Goal: Communication & Community: Answer question/provide support

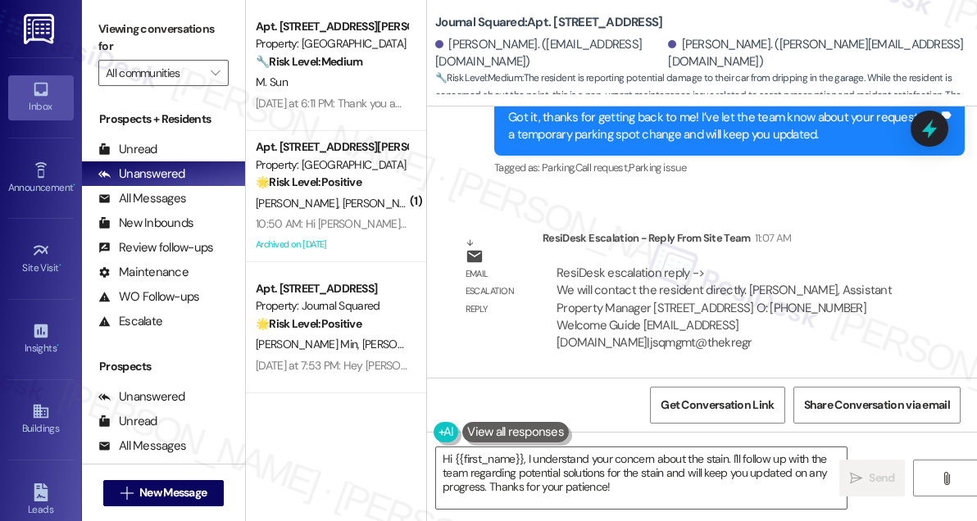
scroll to position [7361, 0]
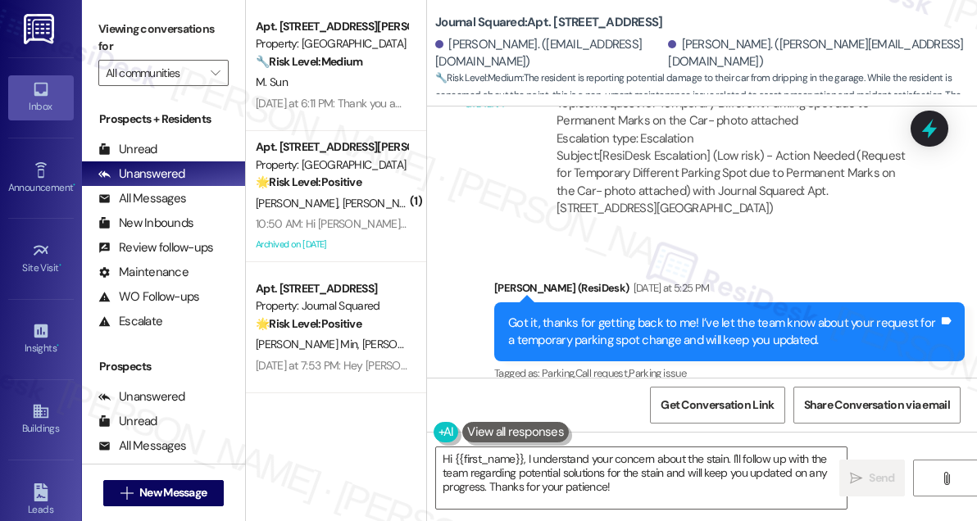
click at [638, 315] on div "Got it, thanks for getting back to me! I’ve let the team know about your reques…" at bounding box center [723, 332] width 430 height 35
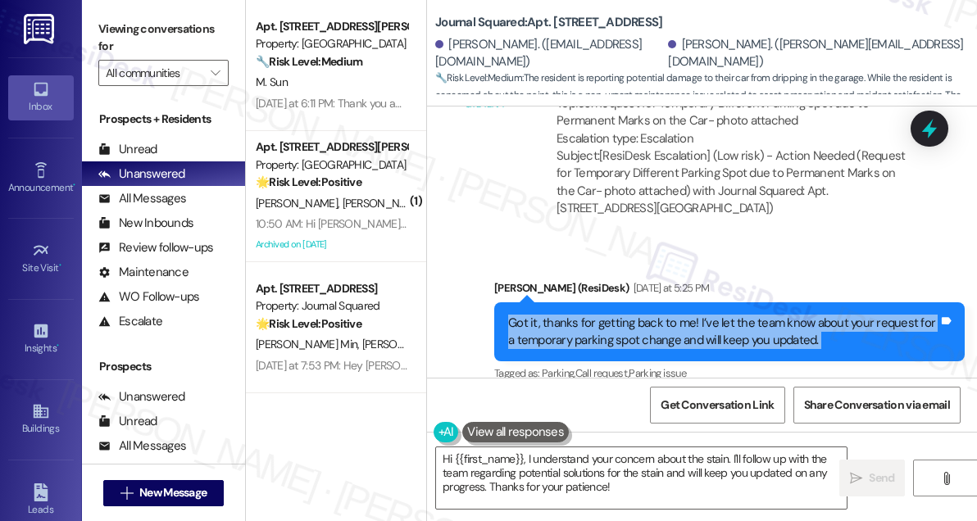
click at [638, 315] on div "Got it, thanks for getting back to me! I’ve let the team know about your reques…" at bounding box center [723, 332] width 430 height 35
click at [688, 475] on textarea "Hi {{first_name}}, I understand your concern about the stain. I'll follow up wi…" at bounding box center [641, 477] width 411 height 61
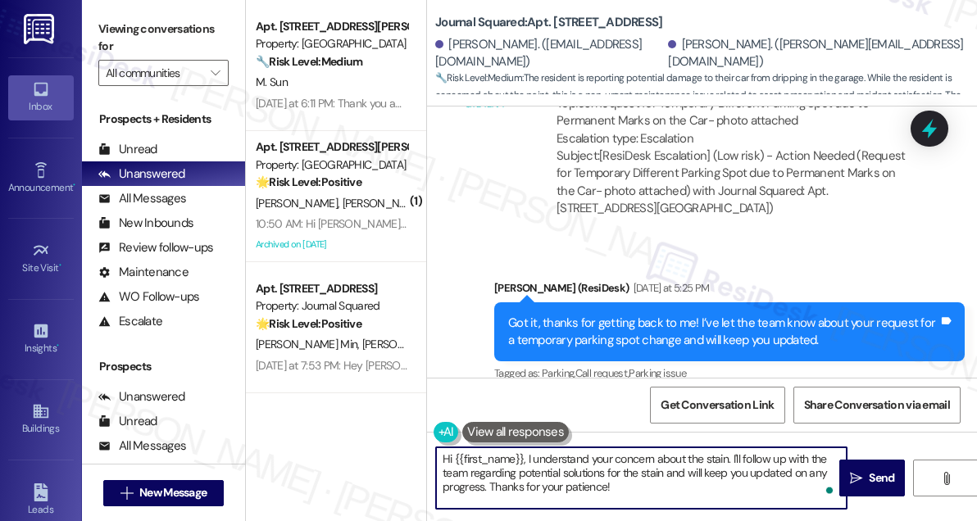
drag, startPoint x: 651, startPoint y: 488, endPoint x: 528, endPoint y: 447, distance: 129.6
click at [528, 447] on textarea "Hi {{first_name}}, I understand your concern about the stain. I'll follow up wi…" at bounding box center [641, 477] width 411 height 61
paste textarea "We will contact the resident directly."
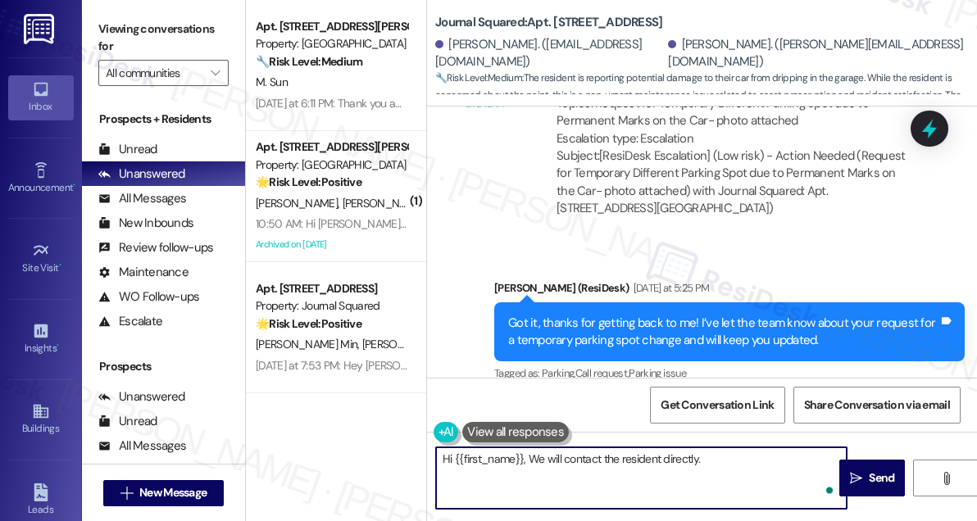
click at [535, 456] on textarea "Hi {{first_name}}, We will contact the resident directly." at bounding box center [641, 477] width 411 height 61
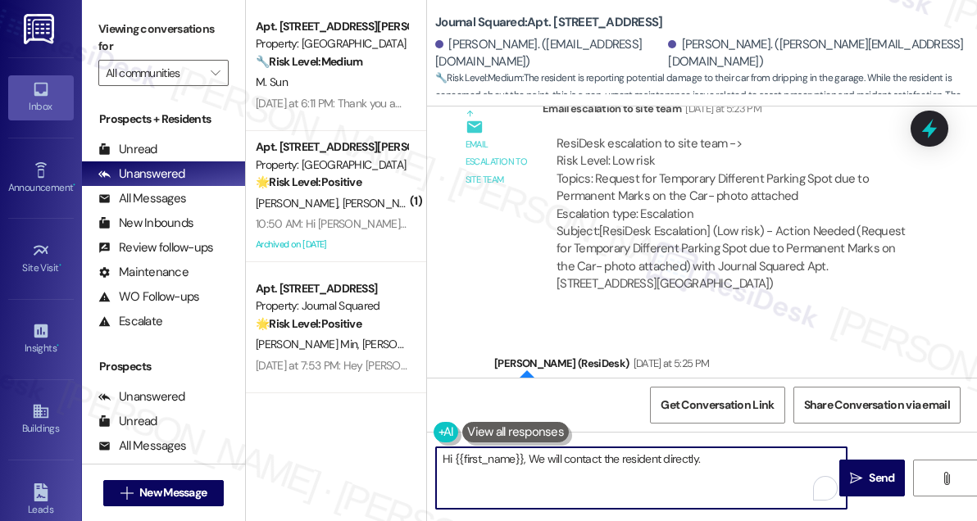
scroll to position [7212, 0]
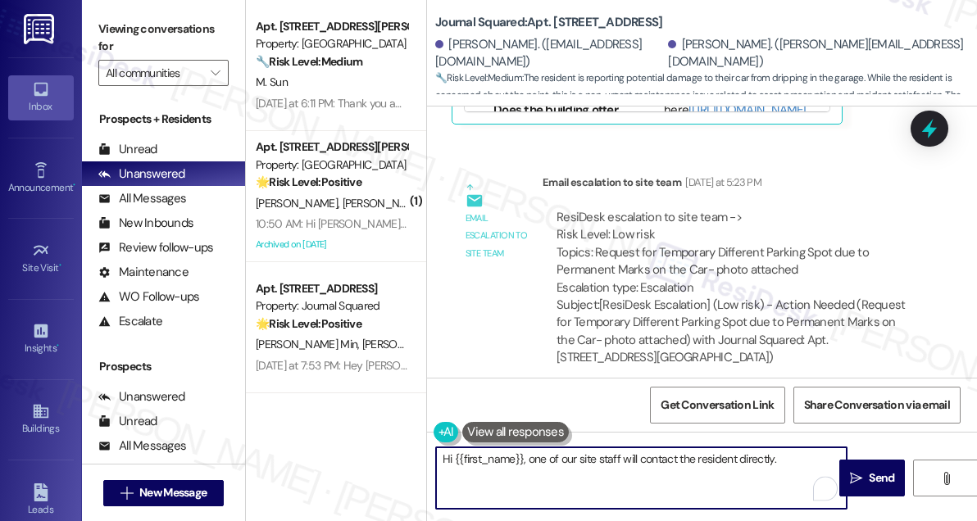
click at [684, 456] on textarea "Hi {{first_name}}, one of our site staff will contact the resident directly." at bounding box center [641, 477] width 411 height 61
drag, startPoint x: 738, startPoint y: 459, endPoint x: 682, endPoint y: 458, distance: 56.6
click at [682, 458] on textarea "Hi {{first_name}}, one of our site staff will contact the resident directly." at bounding box center [641, 477] width 411 height 61
click at [679, 58] on div "[PERSON_NAME]. ([PERSON_NAME][EMAIL_ADDRESS][DOMAIN_NAME])" at bounding box center [816, 53] width 297 height 35
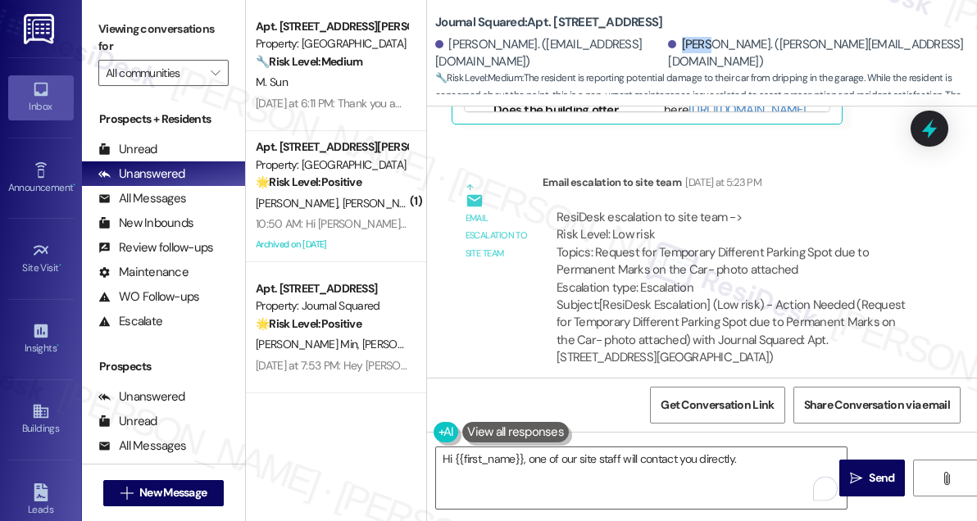
click at [679, 58] on div "[PERSON_NAME]. ([PERSON_NAME][EMAIL_ADDRESS][DOMAIN_NAME])" at bounding box center [816, 53] width 297 height 35
copy div "[PERSON_NAME]"
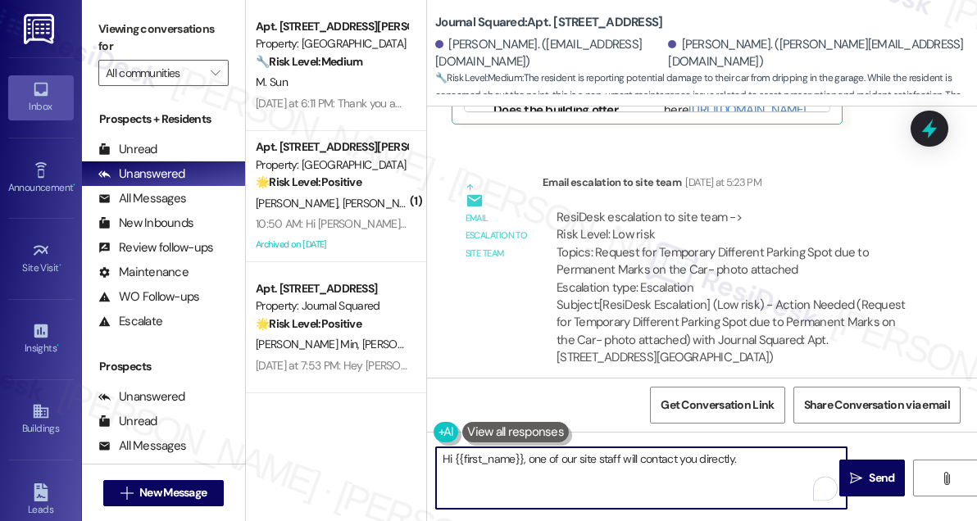
drag, startPoint x: 455, startPoint y: 456, endPoint x: 522, endPoint y: 447, distance: 67.8
click at [522, 447] on div "Hi {{first_name}}, one of our site staff will contact you directly." at bounding box center [641, 478] width 412 height 63
paste textarea "[PERSON_NAME]"
click at [715, 463] on textarea "Hi [PERSON_NAME], one of our site staff will contact you directly." at bounding box center [641, 477] width 411 height 61
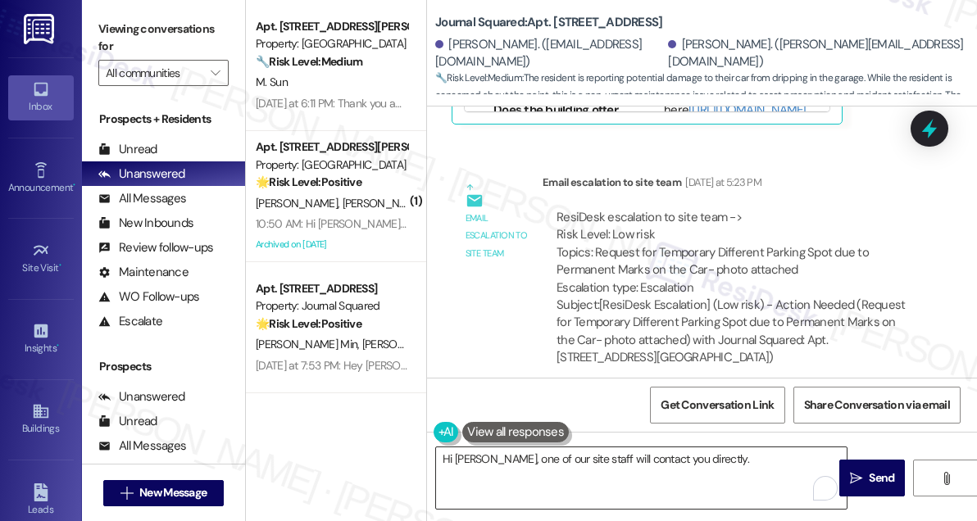
click at [738, 467] on textarea "Hi [PERSON_NAME], one of our site staff will contact you directly." at bounding box center [641, 477] width 411 height 61
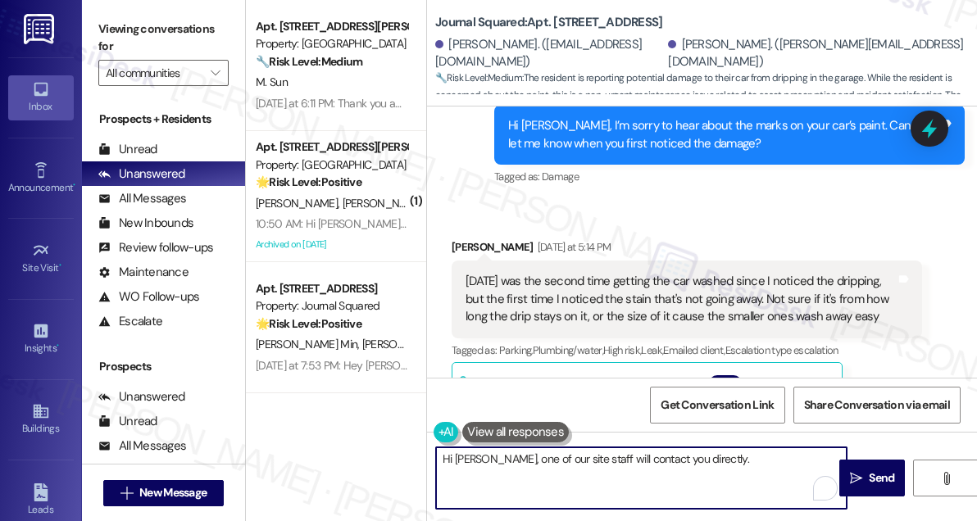
scroll to position [6691, 0]
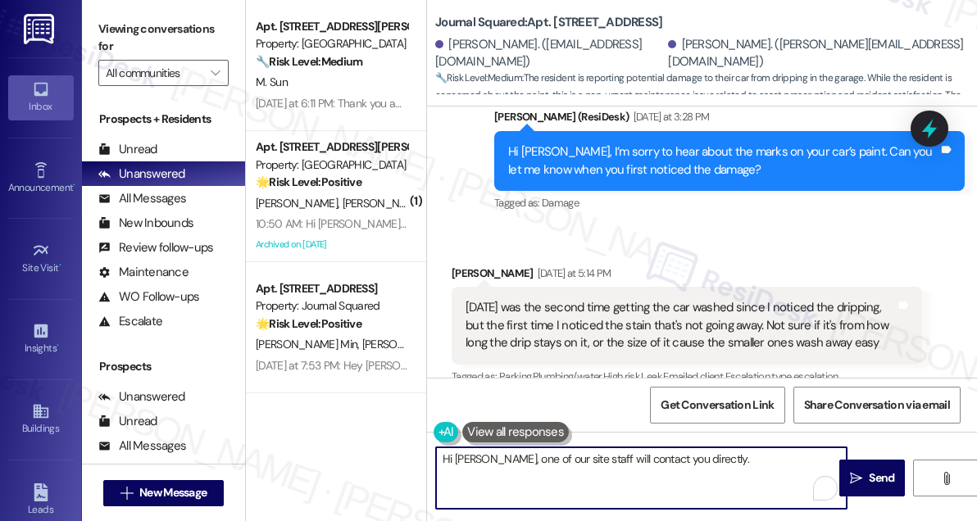
click at [692, 460] on textarea "Hi [PERSON_NAME], one of our site staff will contact you directly." at bounding box center [641, 477] width 411 height 61
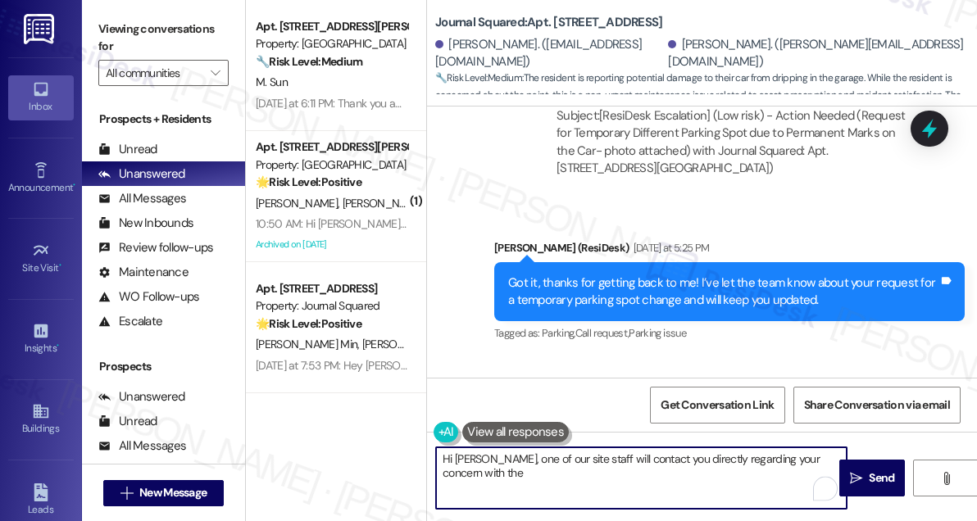
scroll to position [7287, 0]
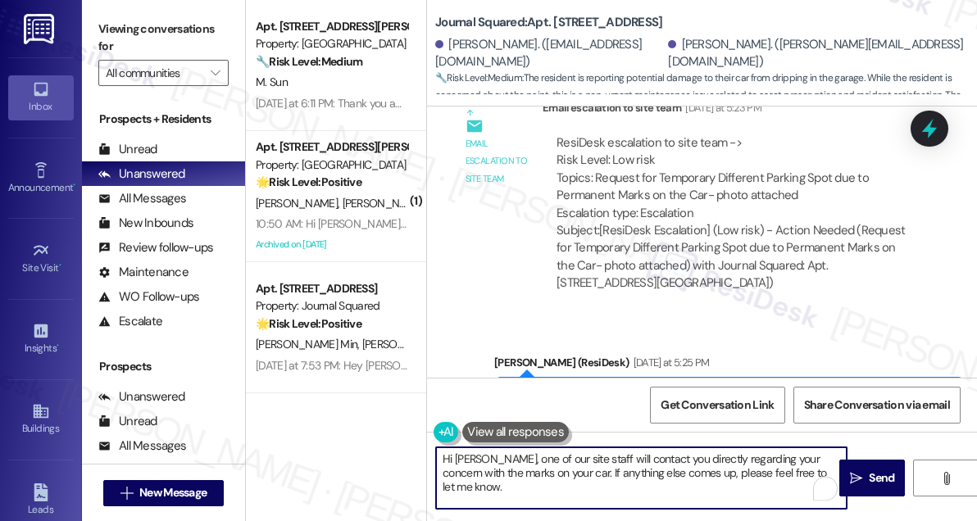
click at [569, 470] on textarea "Hi [PERSON_NAME], one of our site staff will contact you directly regarding you…" at bounding box center [641, 477] width 411 height 61
drag, startPoint x: 569, startPoint y: 470, endPoint x: 603, endPoint y: 478, distance: 35.2
click at [569, 470] on textarea "Hi [PERSON_NAME], one of our site staff will contact you directly regarding you…" at bounding box center [641, 477] width 411 height 61
click at [538, 482] on textarea "Hi [PERSON_NAME], one of our site staff will contact you directly regarding you…" at bounding box center [641, 477] width 411 height 61
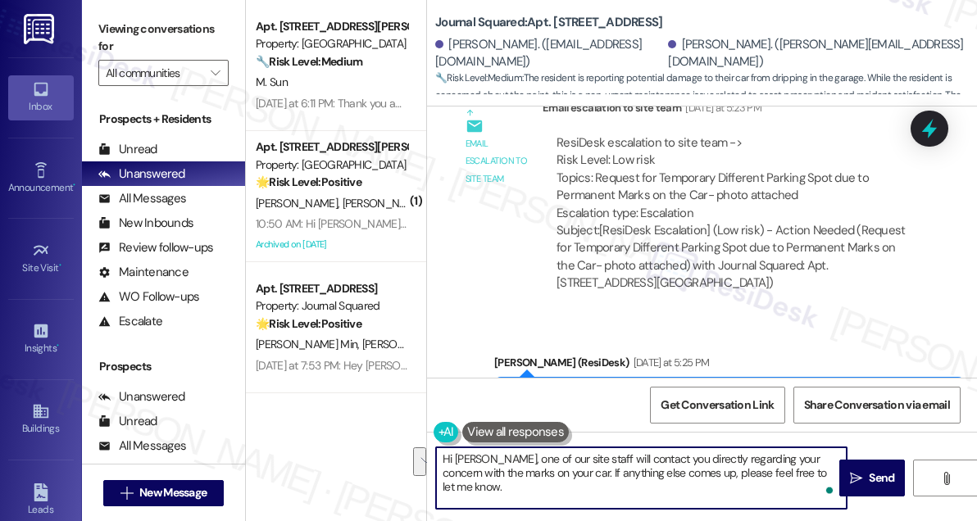
click at [523, 468] on textarea "Hi [PERSON_NAME], one of our site staff will contact you directly regarding you…" at bounding box center [641, 477] width 411 height 61
click at [524, 470] on textarea "Hi [PERSON_NAME], one of our site staff will contact you directly regarding you…" at bounding box center [641, 477] width 411 height 61
drag, startPoint x: 525, startPoint y: 474, endPoint x: 542, endPoint y: 474, distance: 16.4
click at [525, 474] on textarea "Hi [PERSON_NAME], one of our site staff will contact you directly regarding you…" at bounding box center [641, 477] width 411 height 61
drag, startPoint x: 810, startPoint y: 474, endPoint x: 819, endPoint y: 469, distance: 10.3
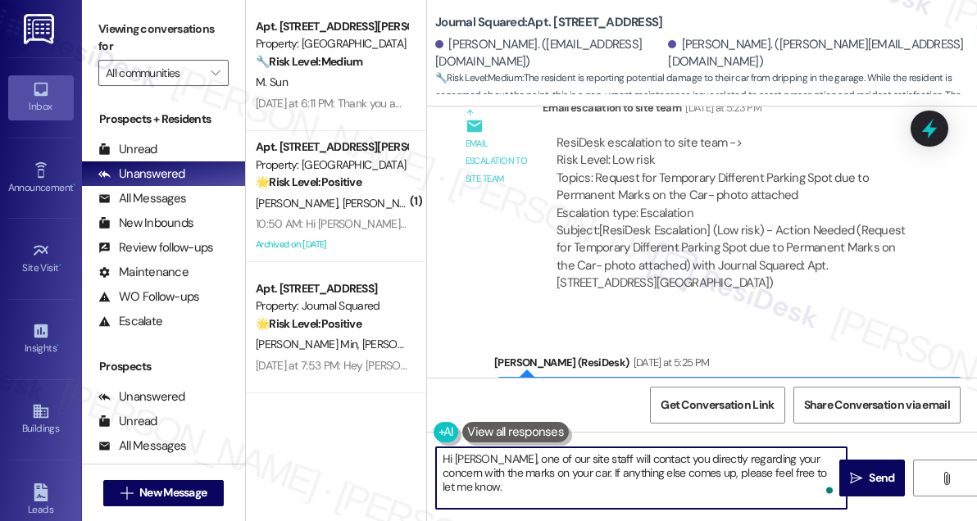
click at [810, 474] on textarea "Hi [PERSON_NAME], one of our site staff will contact you directly regarding you…" at bounding box center [641, 477] width 411 height 61
drag, startPoint x: 525, startPoint y: 478, endPoint x: 536, endPoint y: 474, distance: 11.4
click at [525, 478] on textarea "Hi [PERSON_NAME], one of our site staff will contact you directly regarding you…" at bounding box center [641, 477] width 411 height 61
drag, startPoint x: 520, startPoint y: 474, endPoint x: 747, endPoint y: 476, distance: 227.8
click at [747, 476] on textarea "Hi [PERSON_NAME], one of our site staff will contact you directly regarding you…" at bounding box center [641, 477] width 411 height 61
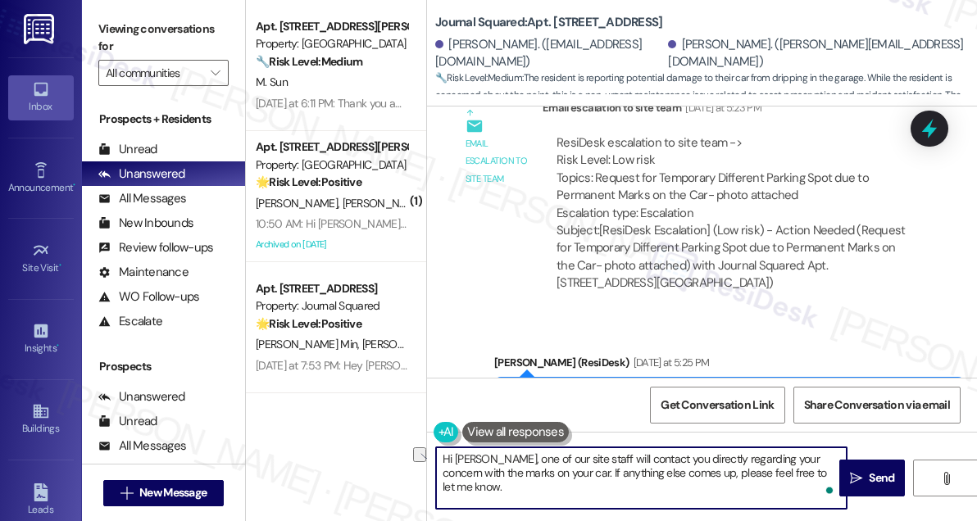
click at [747, 476] on textarea "Hi [PERSON_NAME], one of our site staff will contact you directly regarding you…" at bounding box center [641, 477] width 411 height 61
type textarea "Hi [PERSON_NAME], one of our site staff will contact you directly regarding you…"
click at [847, 476] on span " Send" at bounding box center [873, 478] width 52 height 17
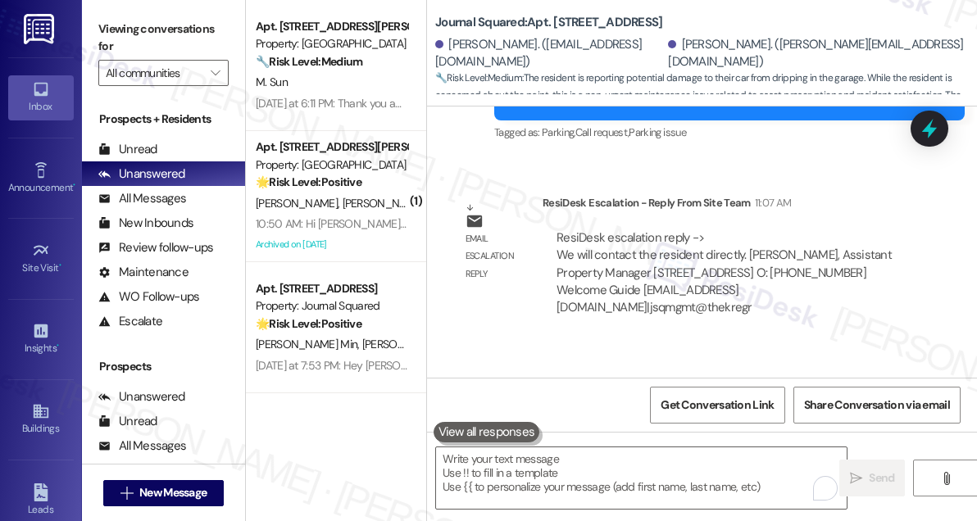
scroll to position [7642, 0]
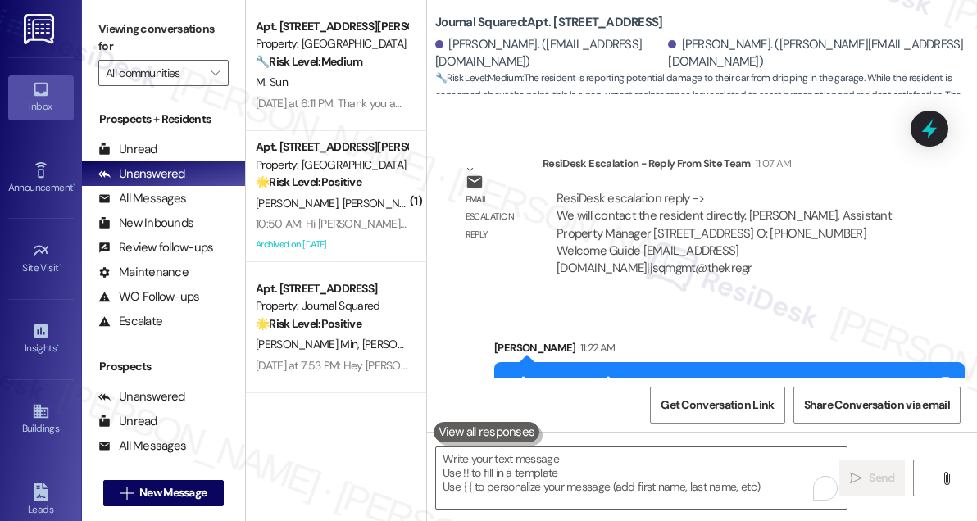
click at [605, 190] on div "ResiDesk escalation reply -> We will contact the resident directly. [PERSON_NAM…" at bounding box center [723, 233] width 335 height 87
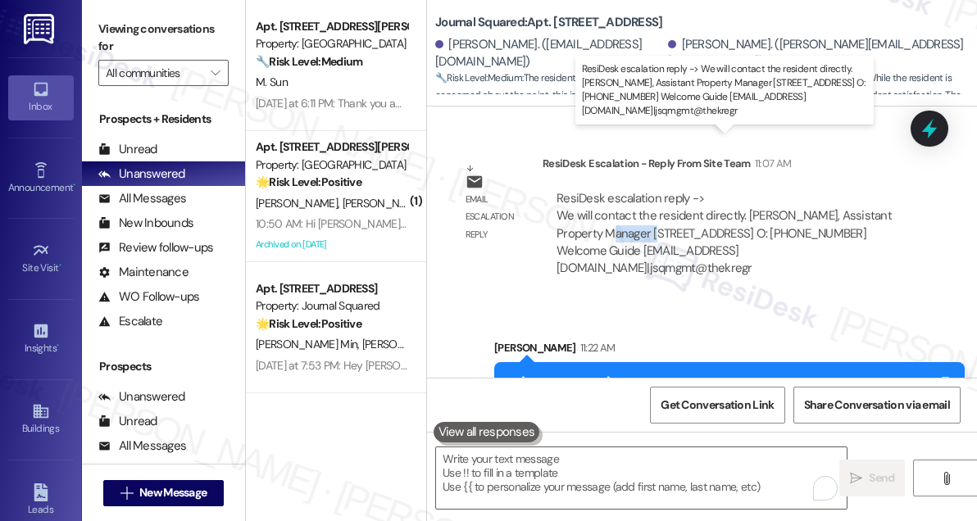
click at [605, 190] on div "ResiDesk escalation reply -> We will contact the resident directly. [PERSON_NAM…" at bounding box center [723, 233] width 335 height 87
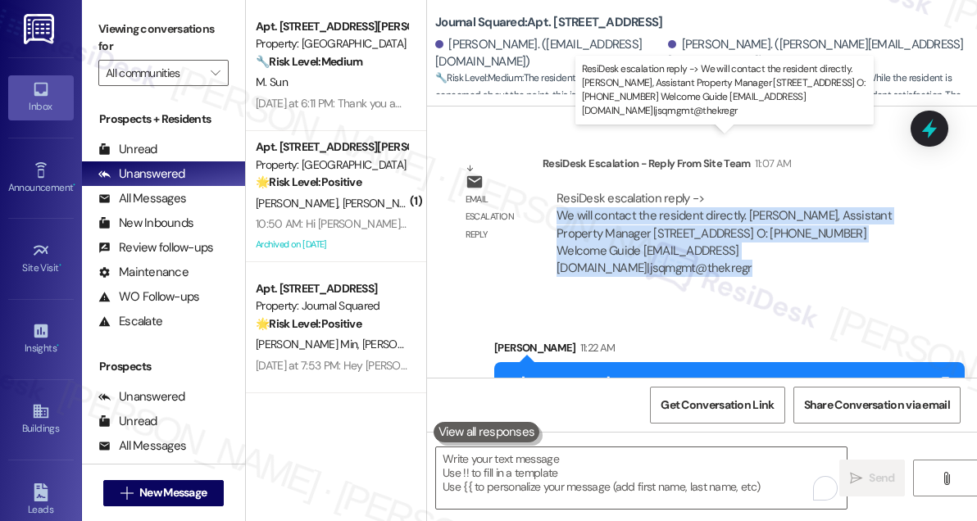
click at [605, 190] on div "ResiDesk escalation reply -> We will contact the resident directly. [PERSON_NAM…" at bounding box center [723, 233] width 335 height 87
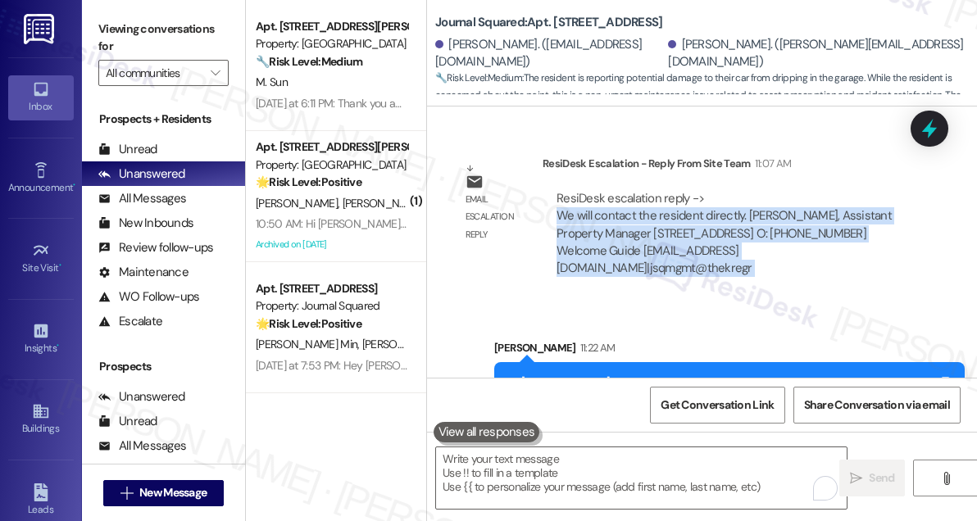
click at [626, 190] on div "ResiDesk escalation reply -> We will contact the resident directly. [PERSON_NAM…" at bounding box center [723, 233] width 335 height 87
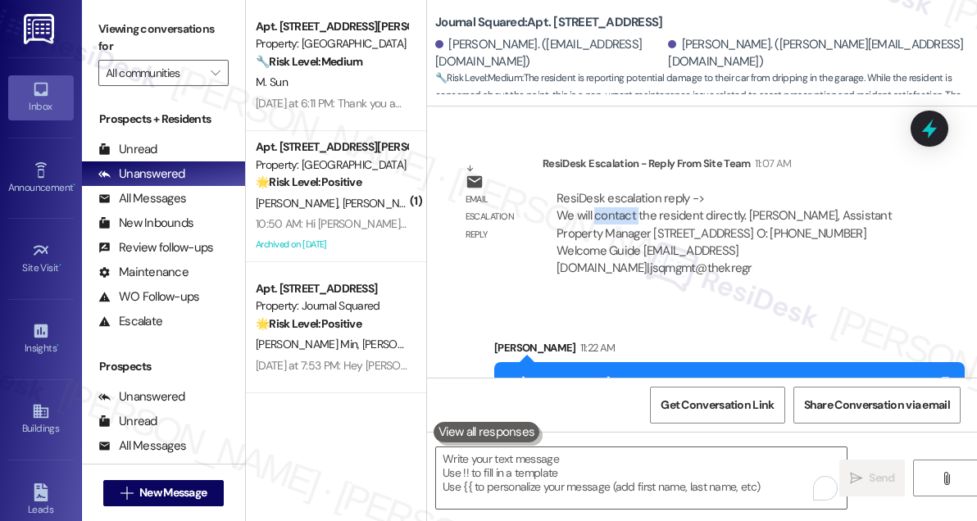
click at [626, 190] on div "ResiDesk escalation reply -> We will contact the resident directly. [PERSON_NAM…" at bounding box center [723, 233] width 335 height 87
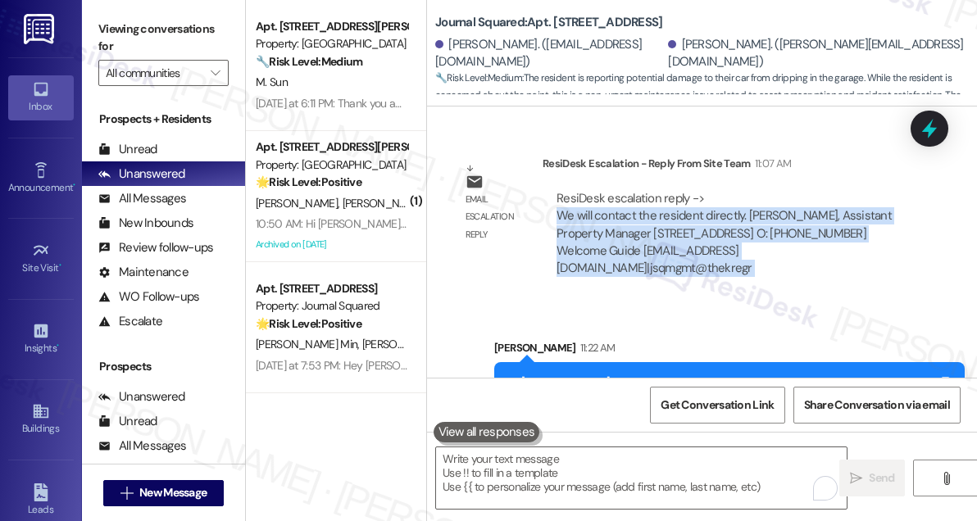
click at [626, 190] on div "ResiDesk escalation reply -> We will contact the resident directly. [PERSON_NAM…" at bounding box center [723, 233] width 335 height 87
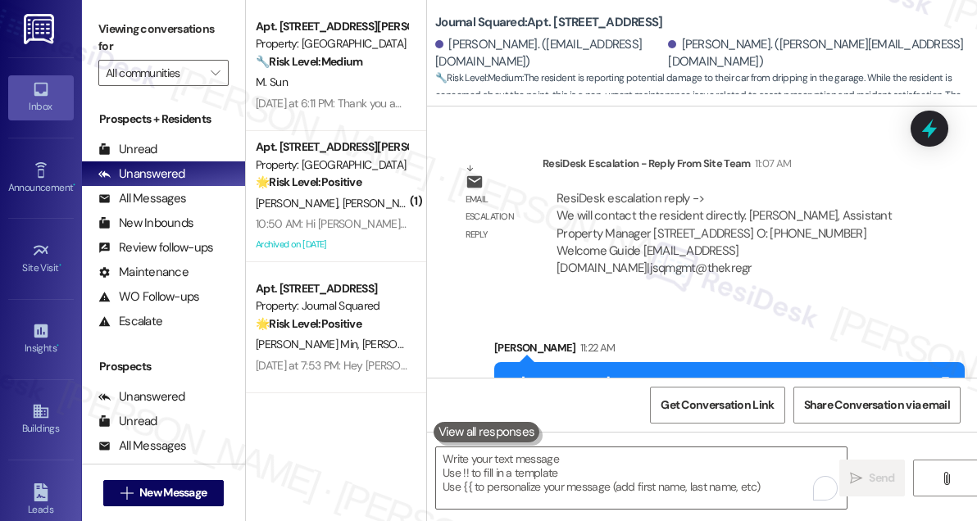
click at [592, 362] on div "Hi [PERSON_NAME], one of our site staff will contact you directly regarding you…" at bounding box center [729, 400] width 470 height 77
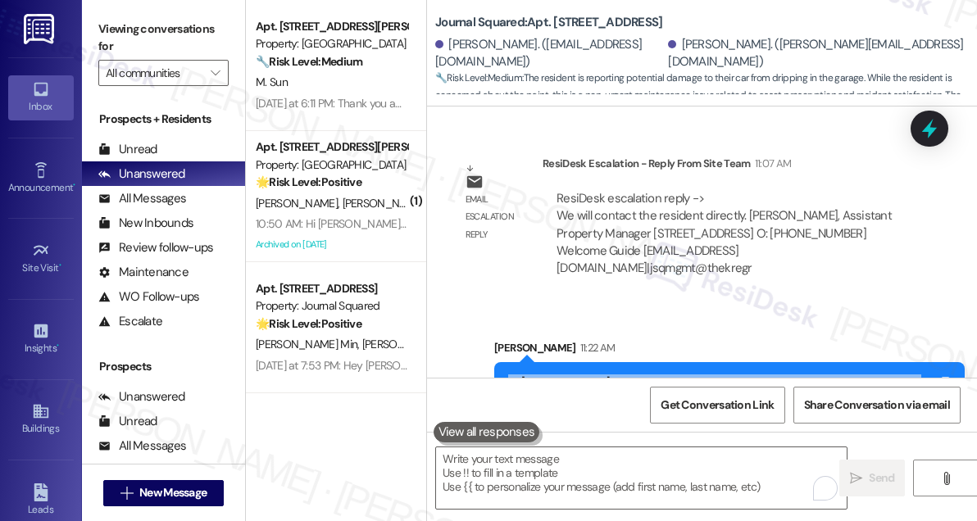
click at [592, 362] on div "Hi [PERSON_NAME], one of our site staff will contact you directly regarding you…" at bounding box center [729, 400] width 470 height 77
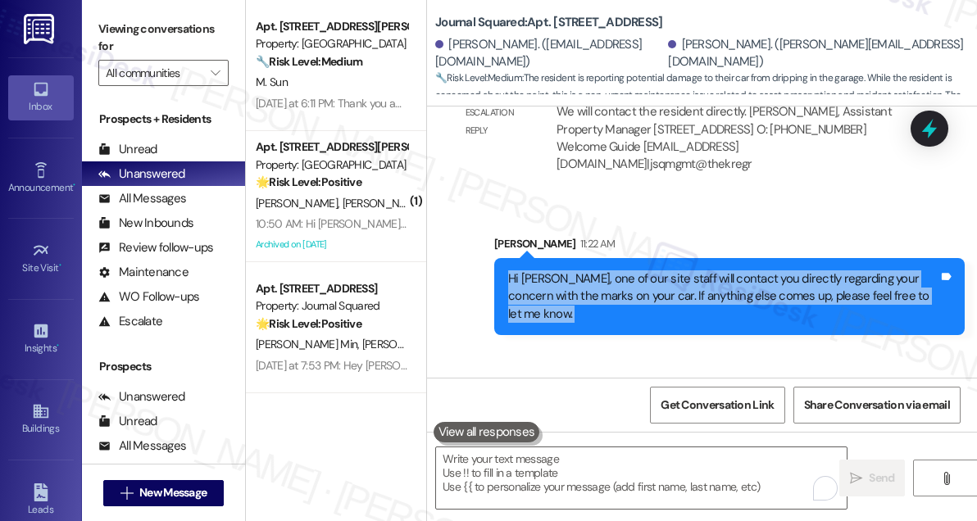
scroll to position [7756, 0]
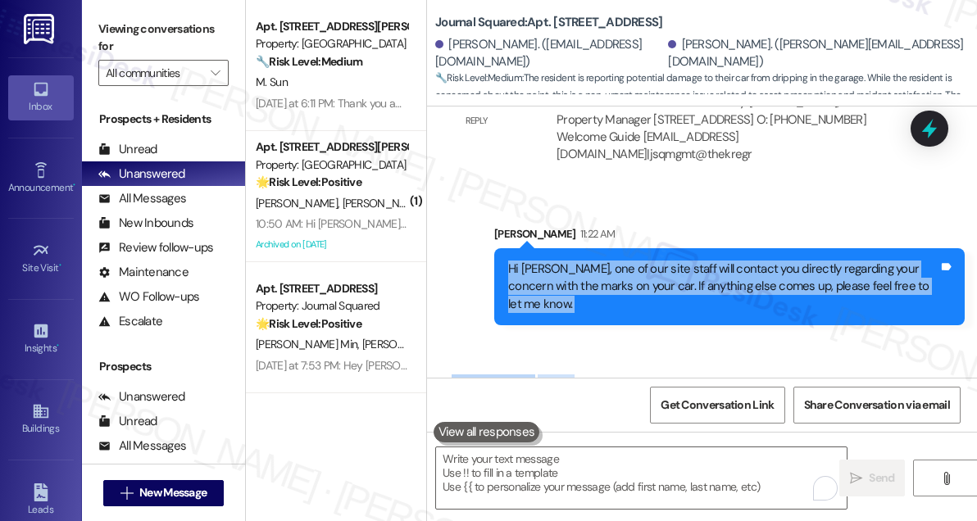
click at [579, 410] on div "Sounds good, thank you so much!" at bounding box center [552, 418] width 175 height 17
click at [571, 261] on div "Hi [PERSON_NAME], one of our site staff will contact you directly regarding you…" at bounding box center [723, 287] width 430 height 52
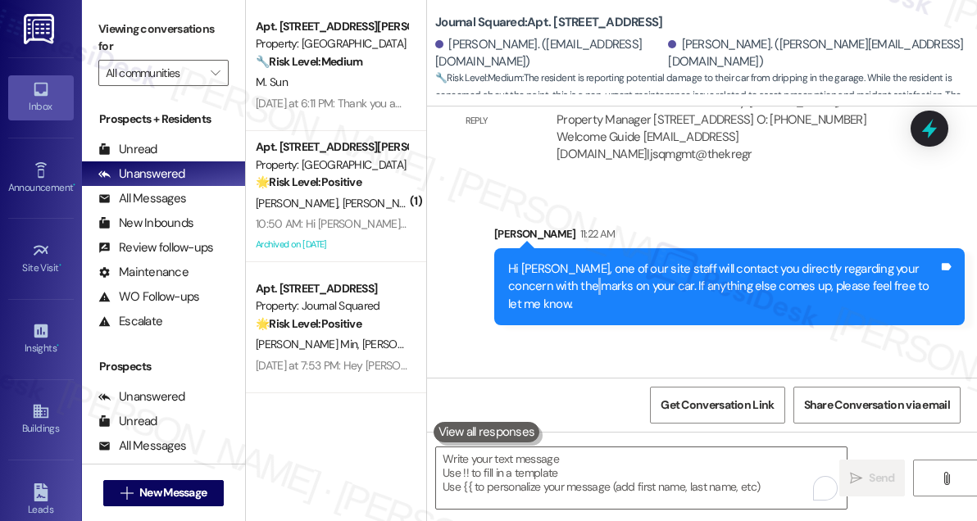
click at [571, 261] on div "Hi [PERSON_NAME], one of our site staff will contact you directly regarding you…" at bounding box center [723, 287] width 430 height 52
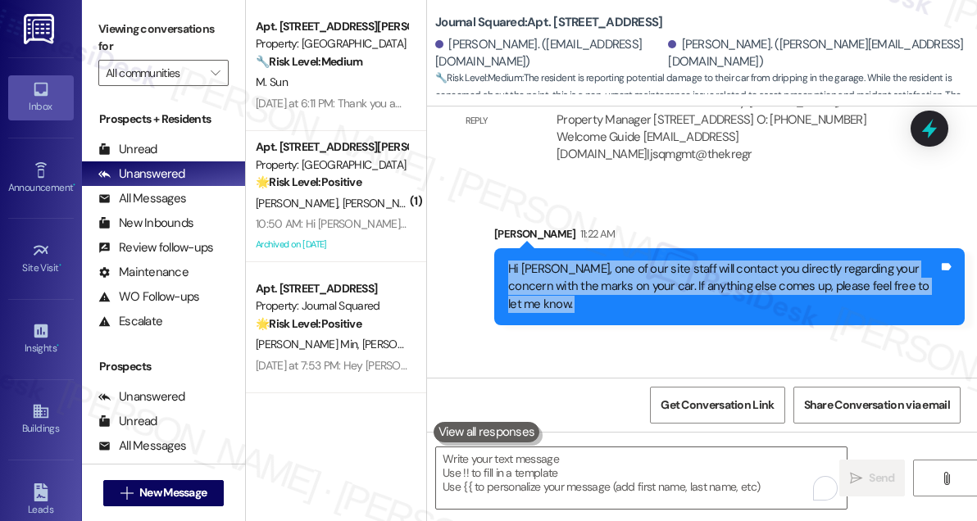
click at [571, 261] on div "Hi [PERSON_NAME], one of our site staff will contact you directly regarding you…" at bounding box center [723, 287] width 430 height 52
click at [683, 261] on div "Hi [PERSON_NAME], one of our site staff will contact you directly regarding you…" at bounding box center [723, 287] width 430 height 52
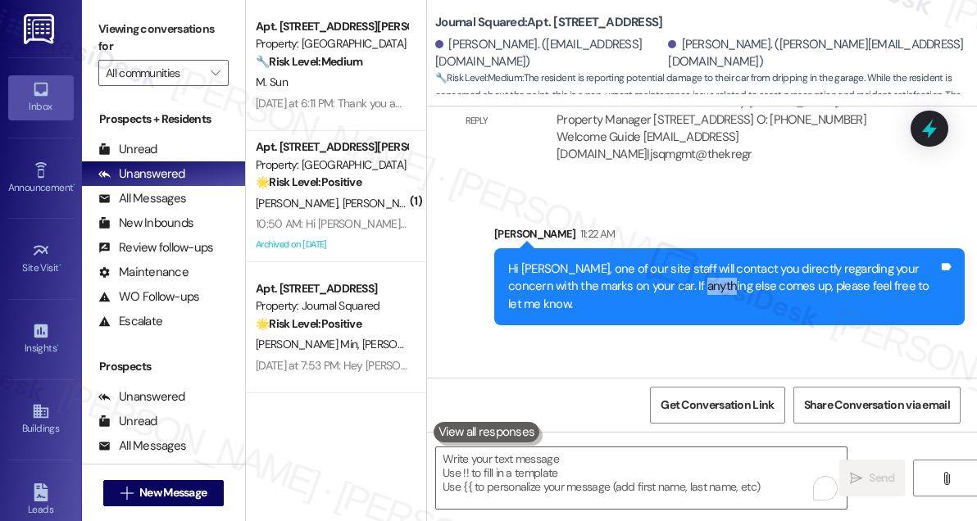
click at [683, 261] on div "Hi [PERSON_NAME], one of our site staff will contact you directly regarding you…" at bounding box center [723, 287] width 430 height 52
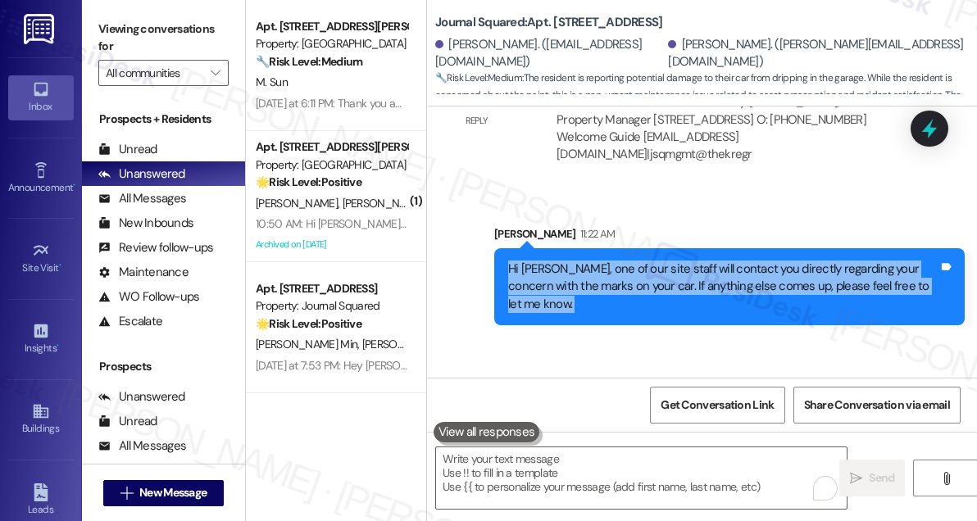
click at [683, 261] on div "Hi [PERSON_NAME], one of our site staff will contact you directly regarding you…" at bounding box center [723, 287] width 430 height 52
click at [713, 261] on div "Hi [PERSON_NAME], one of our site staff will contact you directly regarding you…" at bounding box center [723, 287] width 430 height 52
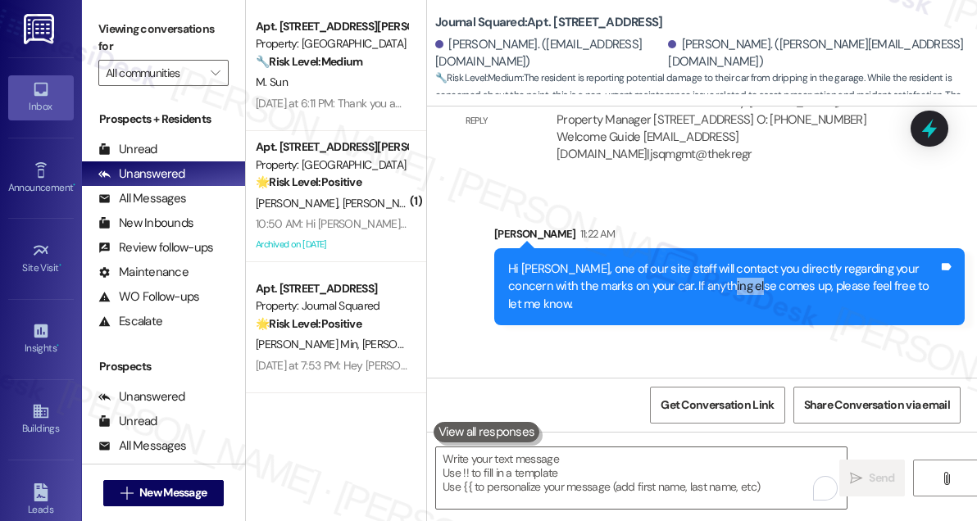
click at [713, 261] on div "Hi [PERSON_NAME], one of our site staff will contact you directly regarding you…" at bounding box center [723, 287] width 430 height 52
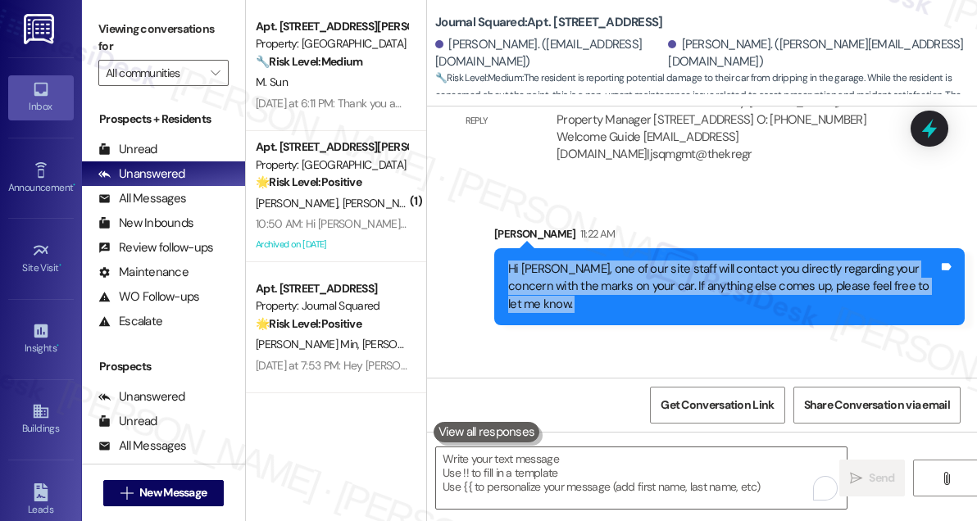
click at [713, 261] on div "Hi [PERSON_NAME], one of our site staff will contact you directly regarding you…" at bounding box center [723, 287] width 430 height 52
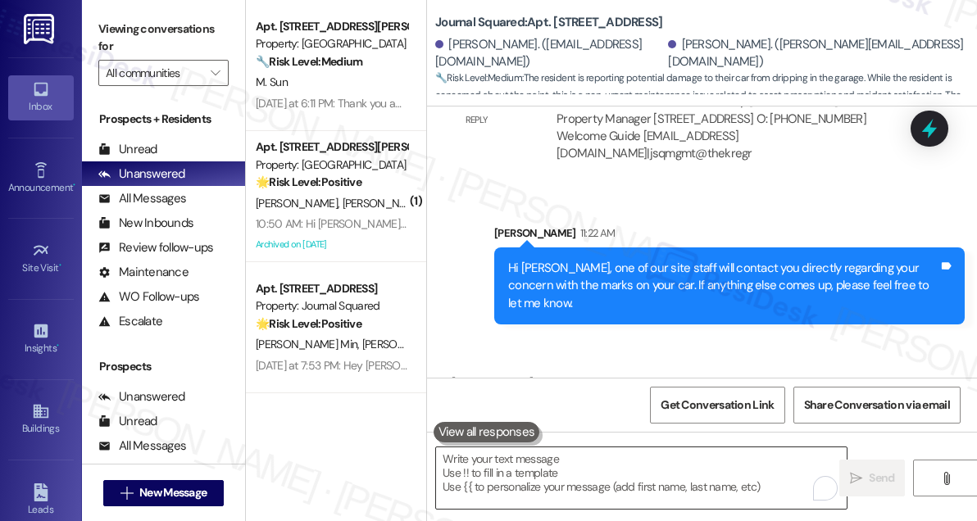
click at [551, 474] on textarea "To enrich screen reader interactions, please activate Accessibility in Grammarl…" at bounding box center [641, 477] width 411 height 61
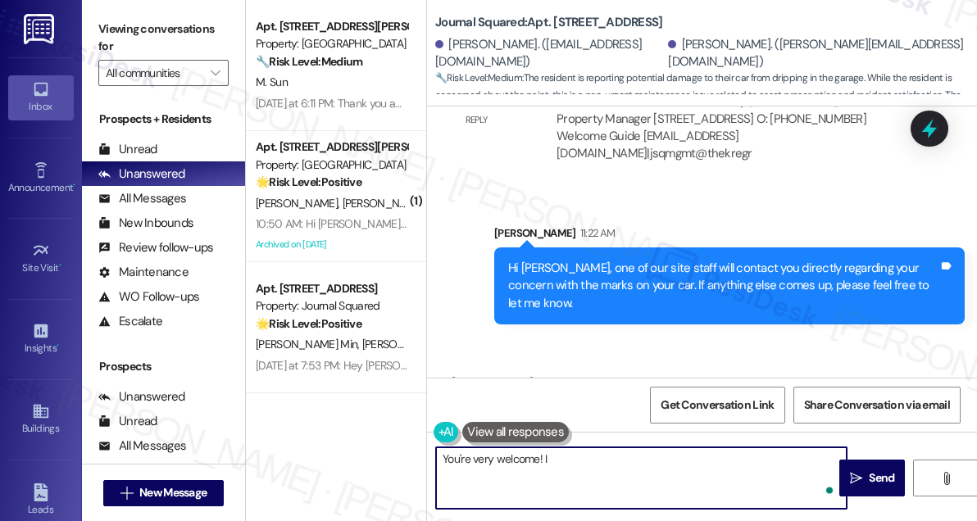
type textarea "You're very welcome!"
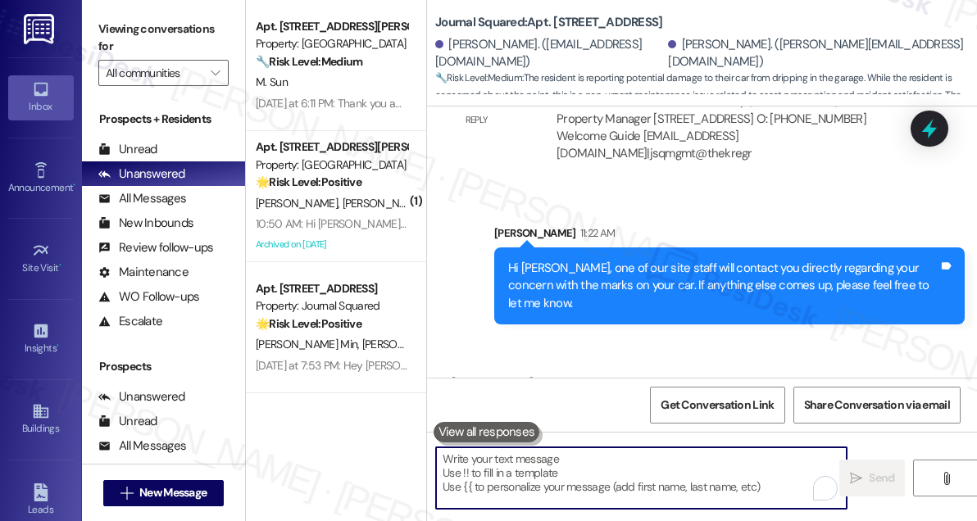
scroll to position [7756, 0]
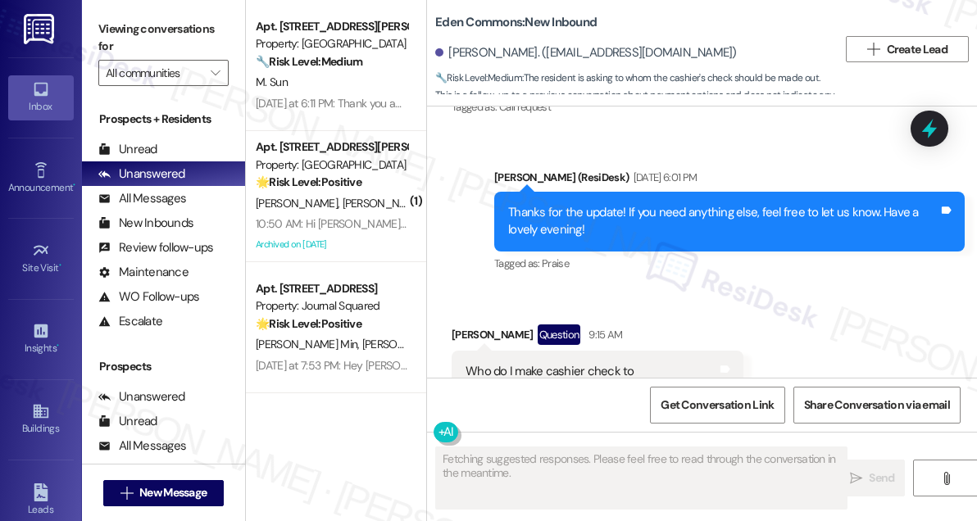
scroll to position [27024, 0]
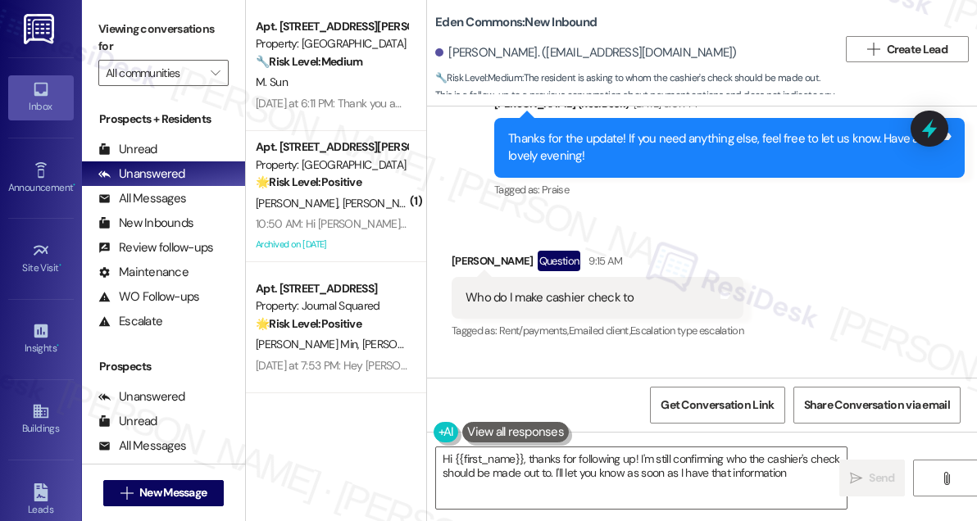
type textarea "Hi {{first_name}}, thanks for following up! I'm still confirming who the cashie…"
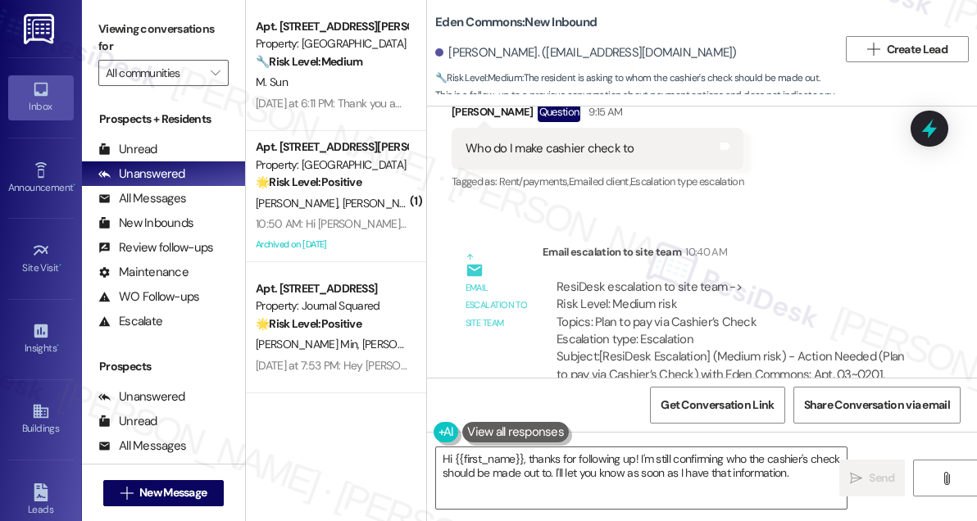
scroll to position [27355, 0]
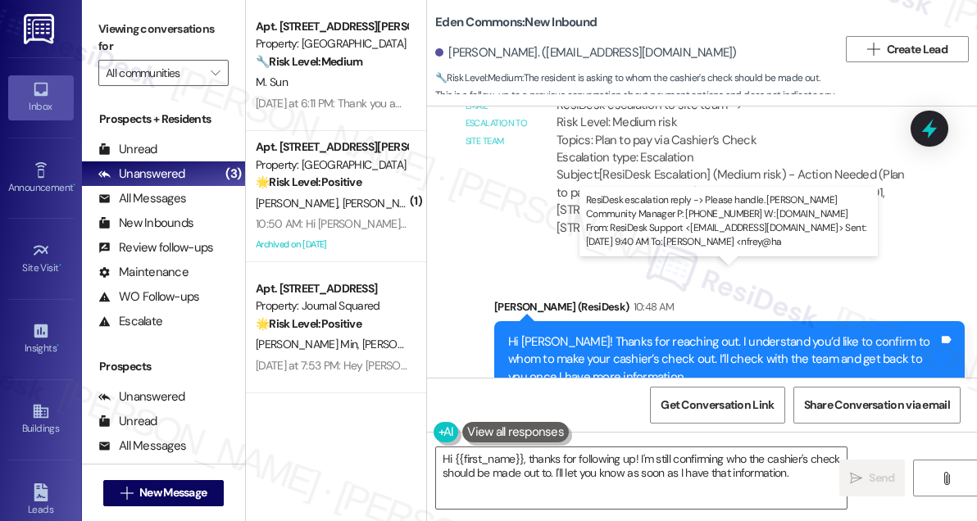
drag, startPoint x: 565, startPoint y: 286, endPoint x: 615, endPoint y: 288, distance: 50.0
click at [615, 483] on div "ResiDesk escalation reply -> Please handle. Vickie Wilson Community Manager P: …" at bounding box center [723, 526] width 334 height 87
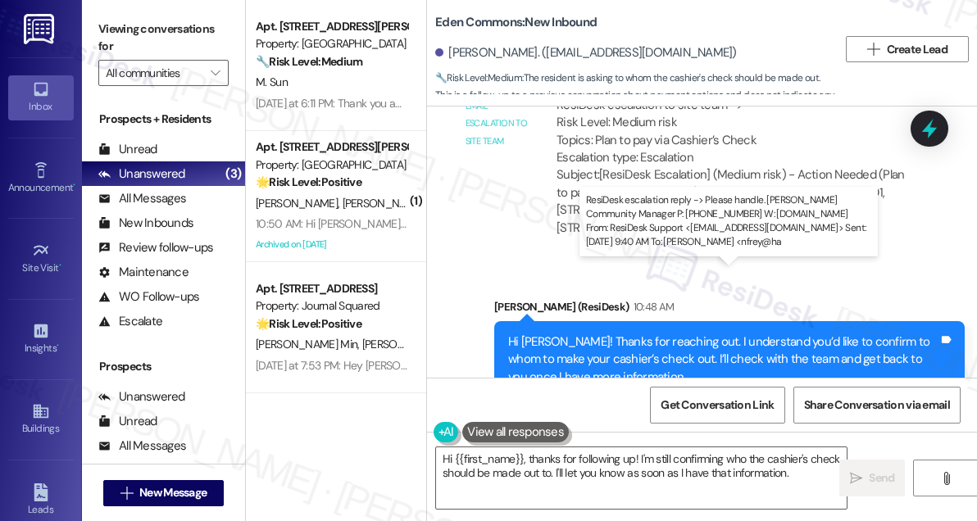
click at [572, 483] on div "ResiDesk escalation reply -> Please handle. Vickie Wilson Community Manager P: …" at bounding box center [723, 526] width 334 height 87
drag, startPoint x: 555, startPoint y: 290, endPoint x: 627, endPoint y: 290, distance: 72.1
click at [627, 483] on div "ResiDesk escalation reply -> Please handle. Vickie Wilson Community Manager P: …" at bounding box center [732, 527] width 355 height 88
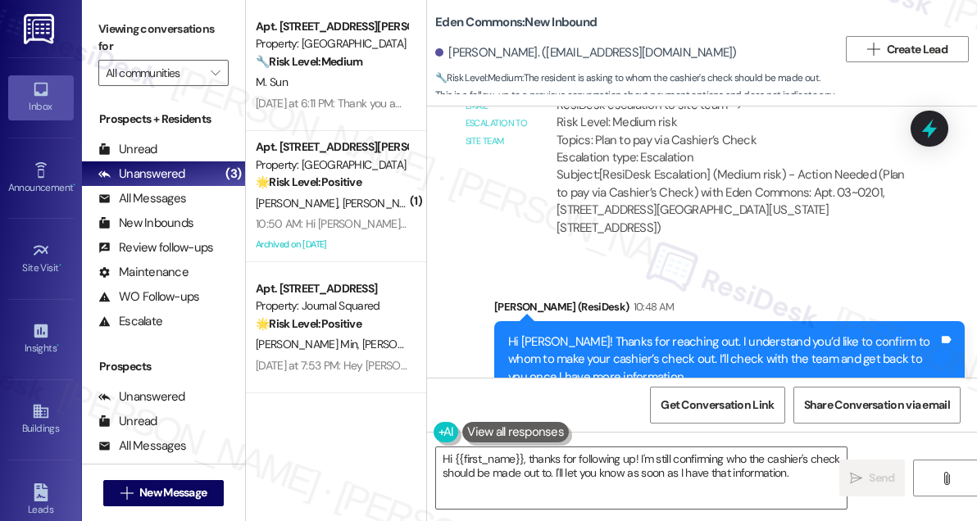
scroll to position [26983, 0]
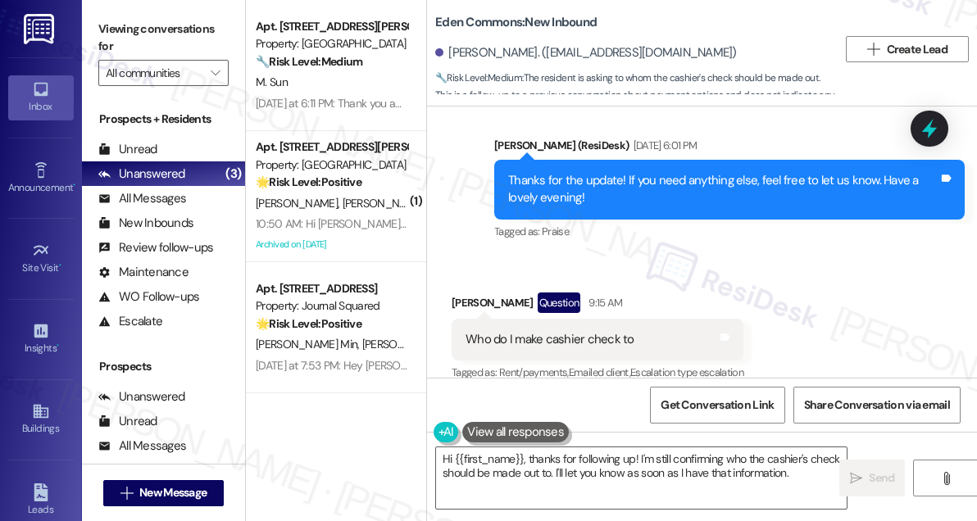
click at [113, 23] on label "Viewing conversations for" at bounding box center [163, 37] width 130 height 43
click at [731, 470] on div "ResiDesk escalation to site team -> Risk Level: Medium risk Topics: Plan to pay…" at bounding box center [732, 505] width 352 height 70
click at [724, 470] on div "ResiDesk escalation to site team -> Risk Level: Medium risk Topics: Plan to pay…" at bounding box center [732, 505] width 352 height 70
click at [723, 470] on div "ResiDesk escalation to site team -> Risk Level: Medium risk Topics: Plan to pay…" at bounding box center [732, 505] width 352 height 70
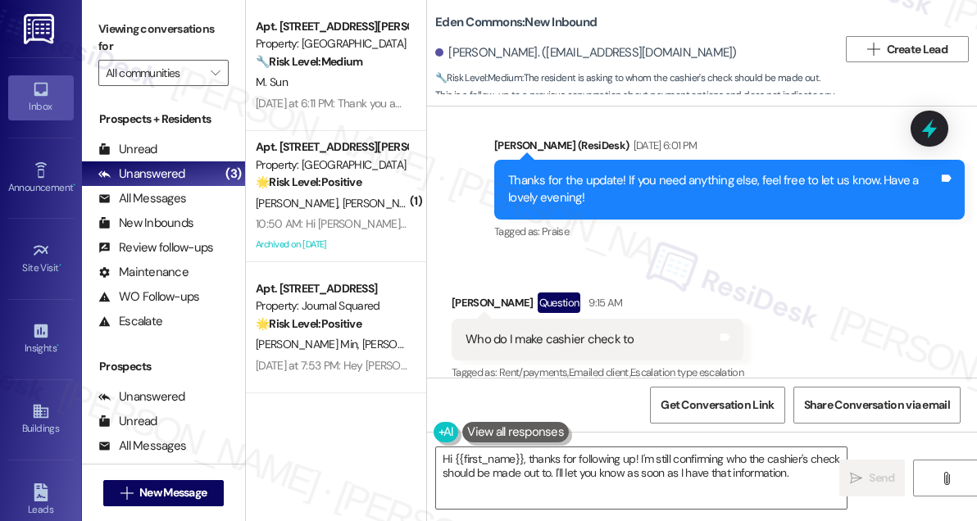
click at [748, 470] on div "ResiDesk escalation to site team -> Risk Level: Medium risk Topics: Plan to pay…" at bounding box center [732, 505] width 352 height 70
drag, startPoint x: 756, startPoint y: 306, endPoint x: 594, endPoint y: 314, distance: 161.6
click at [594, 470] on div "ResiDesk escalation to site team -> Risk Level: Medium risk Topics: Plan to pay…" at bounding box center [732, 505] width 352 height 70
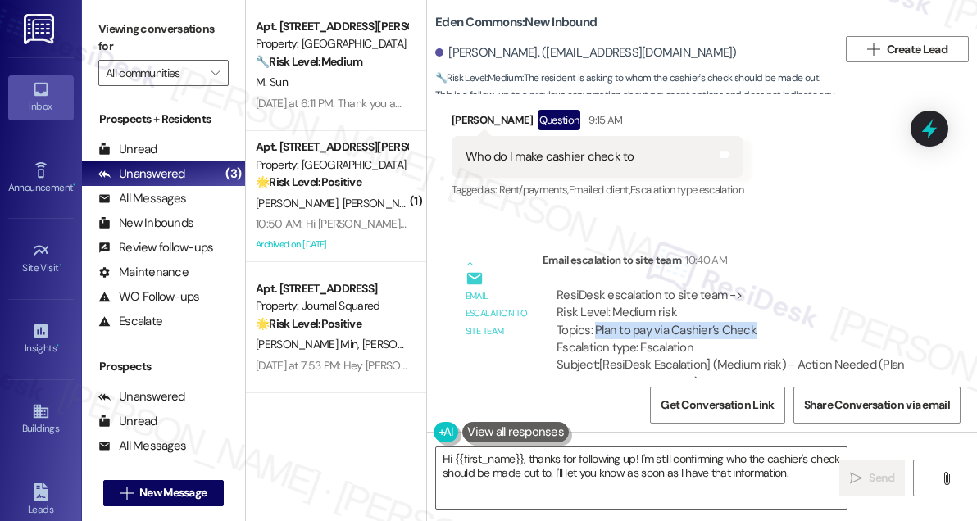
scroll to position [27355, 0]
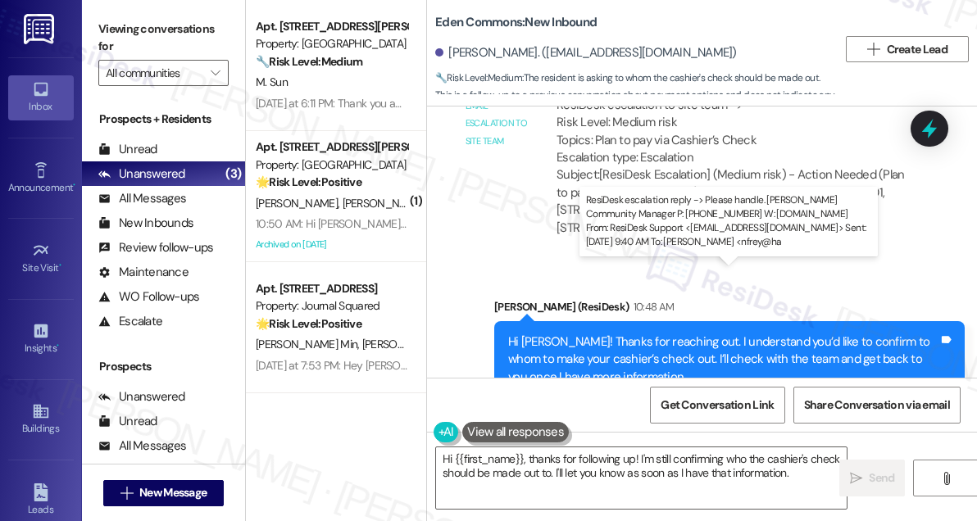
drag, startPoint x: 625, startPoint y: 303, endPoint x: 718, endPoint y: 304, distance: 92.6
click at [718, 483] on div "ResiDesk escalation reply -> Please handle. Vickie Wilson Community Manager P: …" at bounding box center [723, 526] width 334 height 87
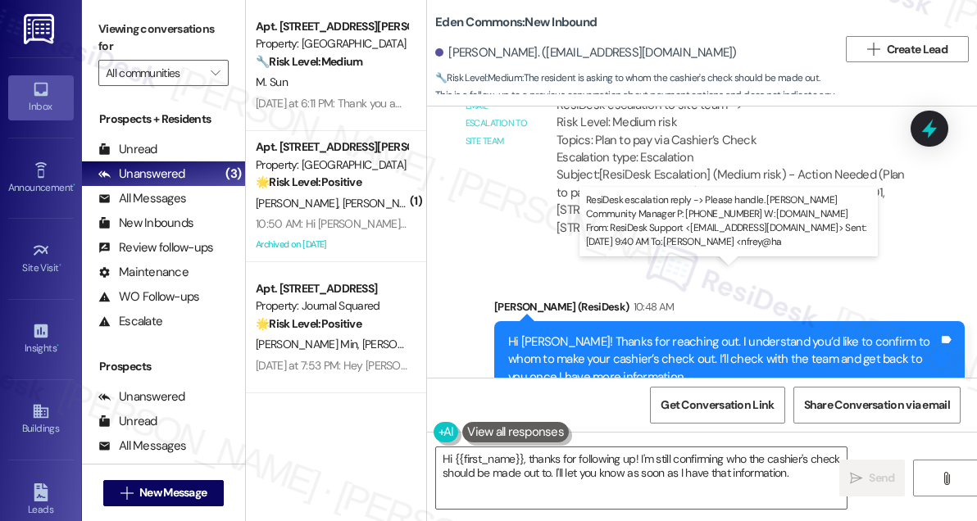
click at [629, 483] on div "ResiDesk escalation reply -> Please handle. Vickie Wilson Community Manager P: …" at bounding box center [723, 526] width 334 height 87
click at [600, 483] on div "ResiDesk escalation reply -> Please handle. Vickie Wilson Community Manager P: …" at bounding box center [723, 526] width 334 height 87
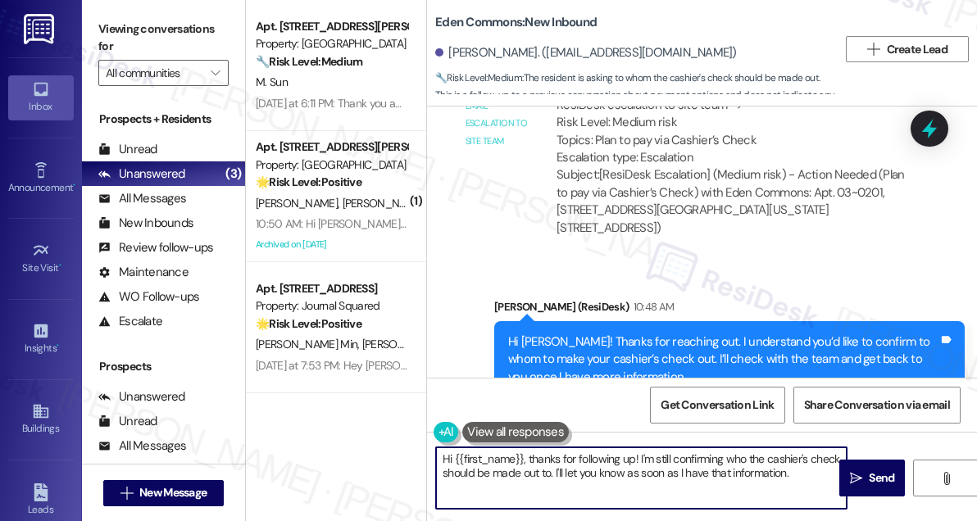
drag, startPoint x: 556, startPoint y: 463, endPoint x: 619, endPoint y: 474, distance: 64.0
click at [619, 474] on textarea "Hi {{first_name}}, thanks for following up! I'm still confirming who the cashie…" at bounding box center [641, 477] width 411 height 61
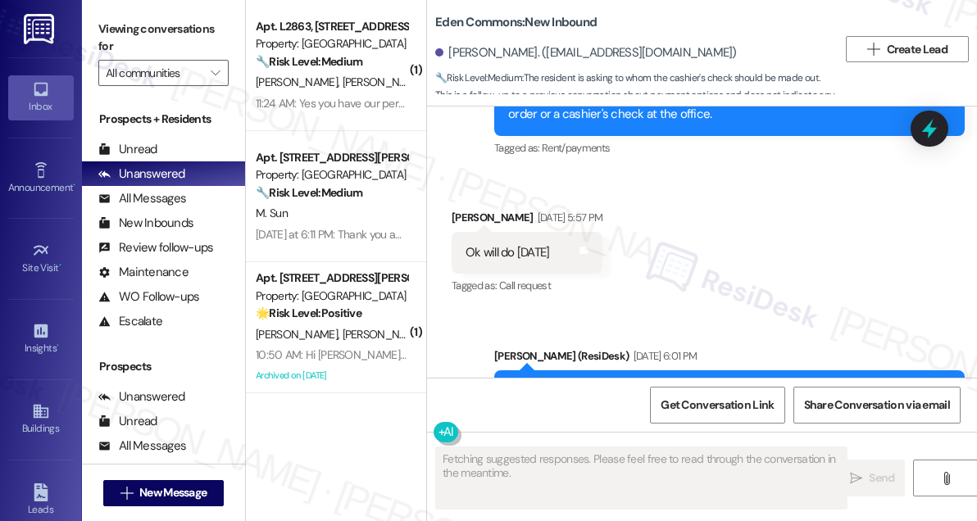
scroll to position [26801, 0]
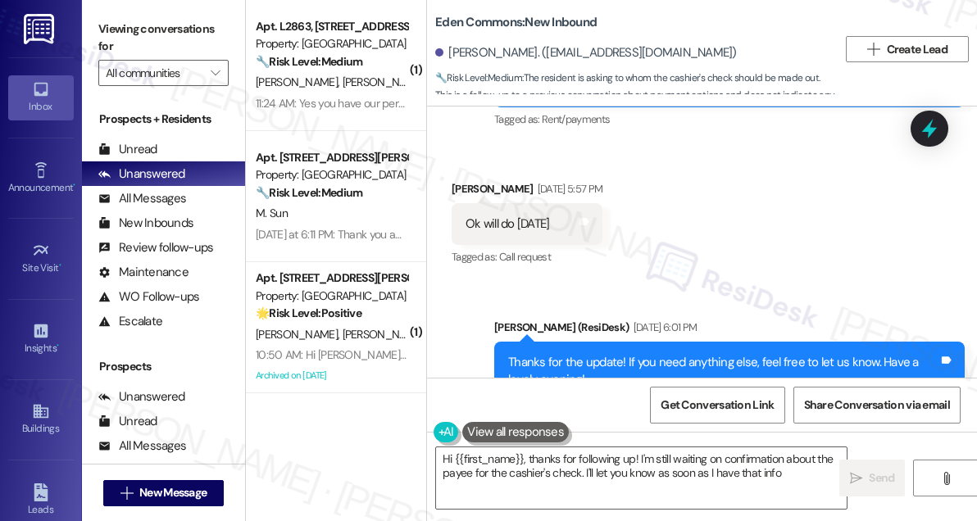
type textarea "Hi {{first_name}}, thanks for following up! I'm still waiting on confirmation a…"
click at [594, 501] on div "Who do I make cashier check to Tags and notes" at bounding box center [598, 522] width 292 height 42
click at [677, 342] on div "Thanks for the update! If you need anything else, feel free to let us know. Hav…" at bounding box center [729, 372] width 470 height 60
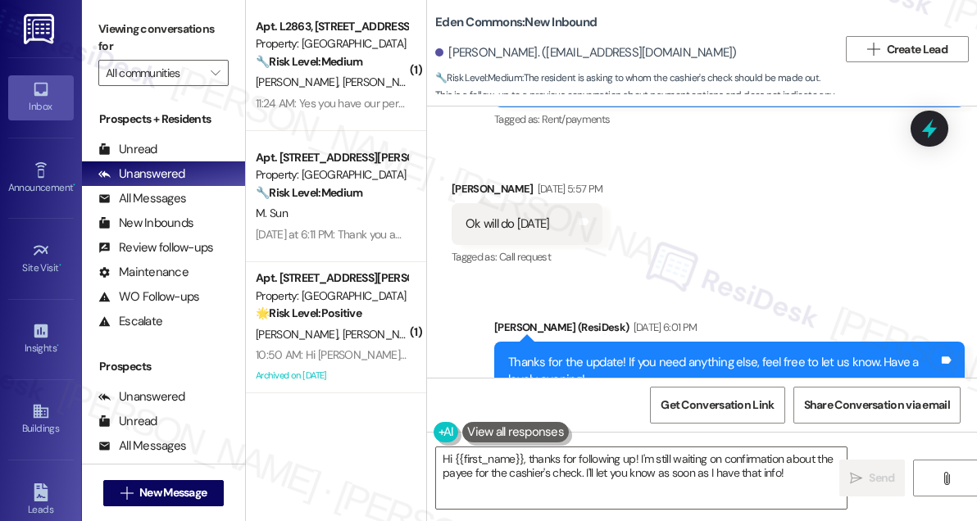
click at [121, 30] on label "Viewing conversations for" at bounding box center [163, 37] width 130 height 43
click at [549, 501] on div "Who do I make cashier check to Tags and notes" at bounding box center [598, 522] width 292 height 42
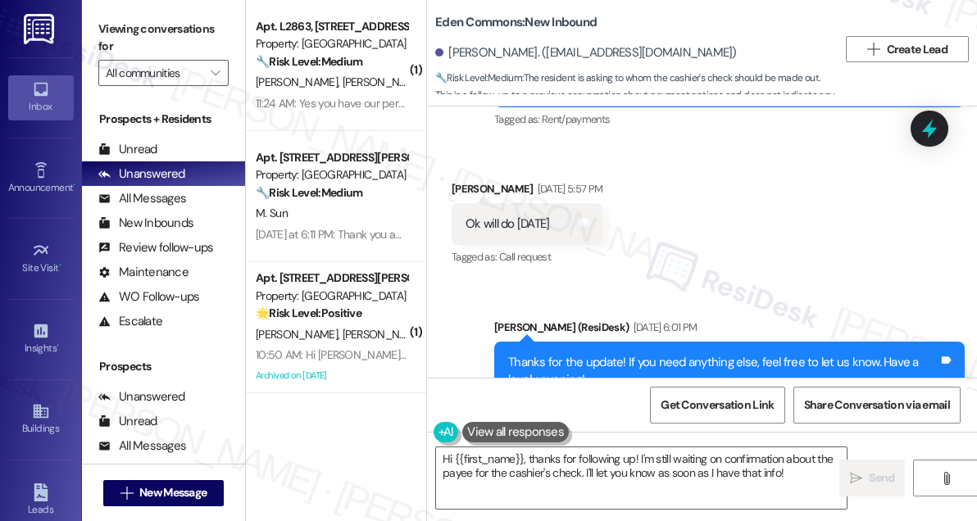
click at [549, 501] on div "Who do I make cashier check to Tags and notes" at bounding box center [598, 522] width 292 height 42
click at [605, 354] on div "Thanks for the update! If you need anything else, feel free to let us know. Hav…" at bounding box center [723, 371] width 430 height 35
drag, startPoint x: 623, startPoint y: 318, endPoint x: 492, endPoint y: 323, distance: 131.2
click at [492, 513] on div "Who do I make cashier check to" at bounding box center [549, 521] width 169 height 17
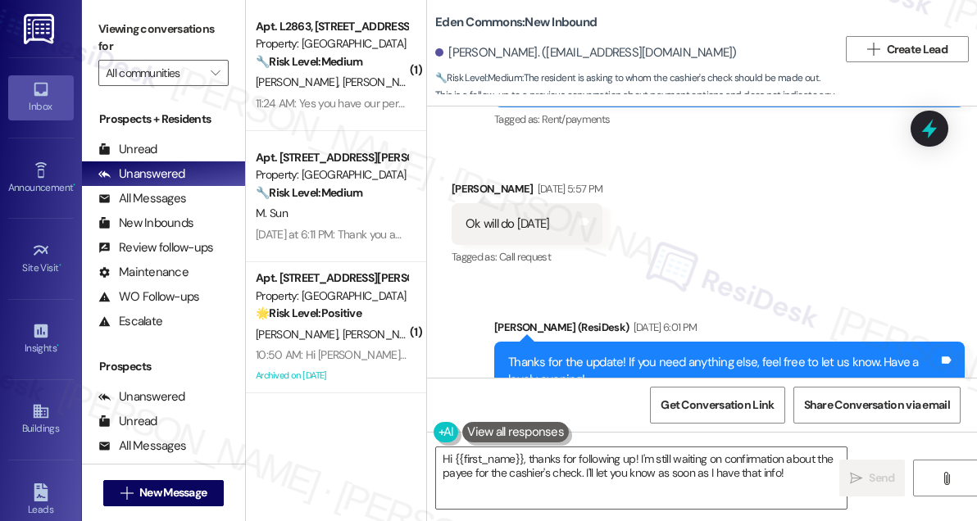
click at [512, 513] on div "Who do I make cashier check to" at bounding box center [549, 521] width 169 height 17
drag, startPoint x: 630, startPoint y: 318, endPoint x: 514, endPoint y: 318, distance: 116.4
click at [514, 501] on div "Who do I make cashier check to Tags and notes" at bounding box center [598, 522] width 292 height 42
copy div "make cashier check to"
click at [488, 306] on div "Sent via SMS Sarah (ResiDesk) Aug 13, 2025 at 6:01 PM Thanks for the update! If…" at bounding box center [729, 371] width 495 height 131
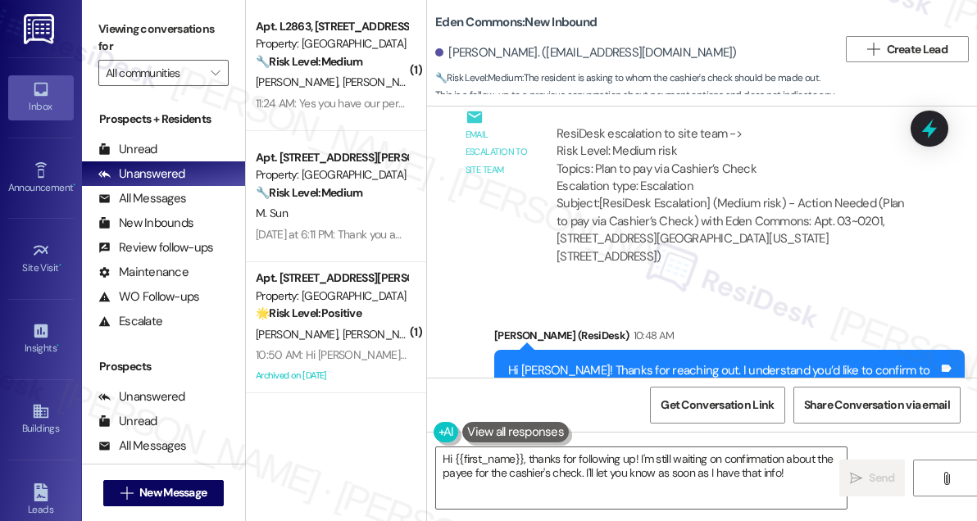
scroll to position [27355, 0]
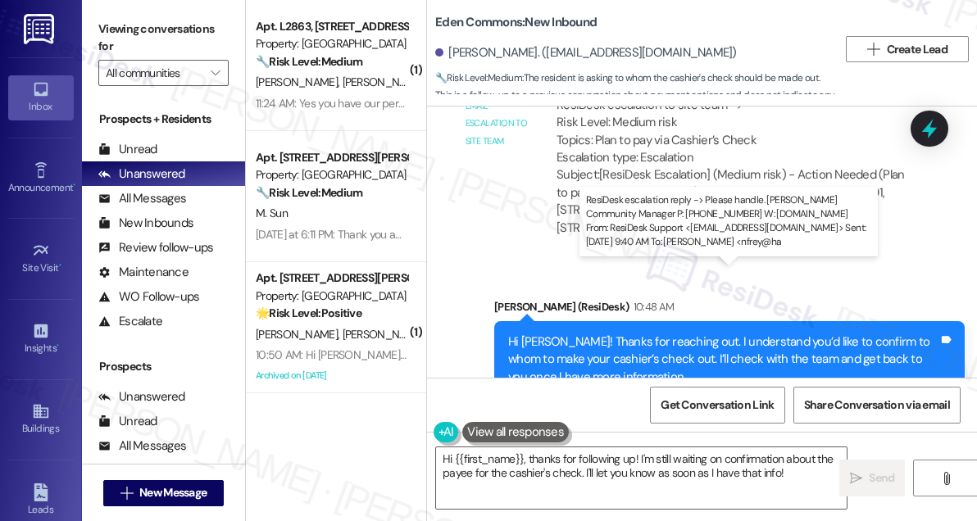
drag, startPoint x: 565, startPoint y: 297, endPoint x: 616, endPoint y: 294, distance: 50.9
click at [616, 483] on div "ResiDesk escalation reply -> Please handle. Vickie Wilson Community Manager P: …" at bounding box center [723, 526] width 334 height 87
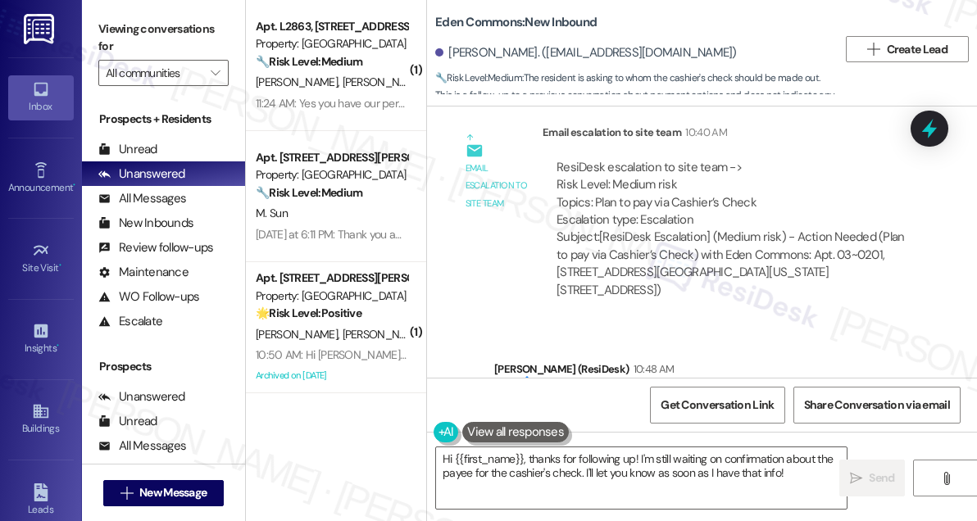
scroll to position [27206, 0]
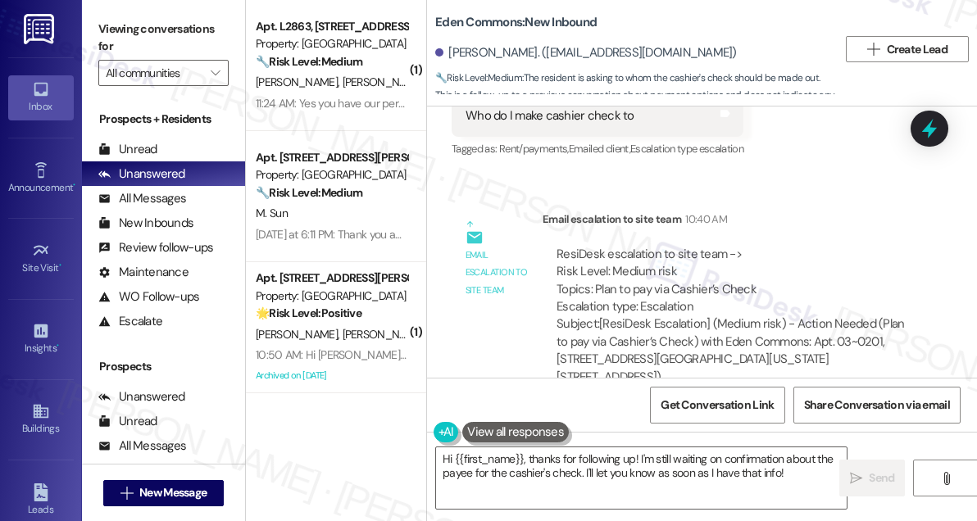
click at [703, 483] on div "Hi Barry! Thanks for reaching out. I understand you’d like to confirm to whom t…" at bounding box center [723, 509] width 430 height 52
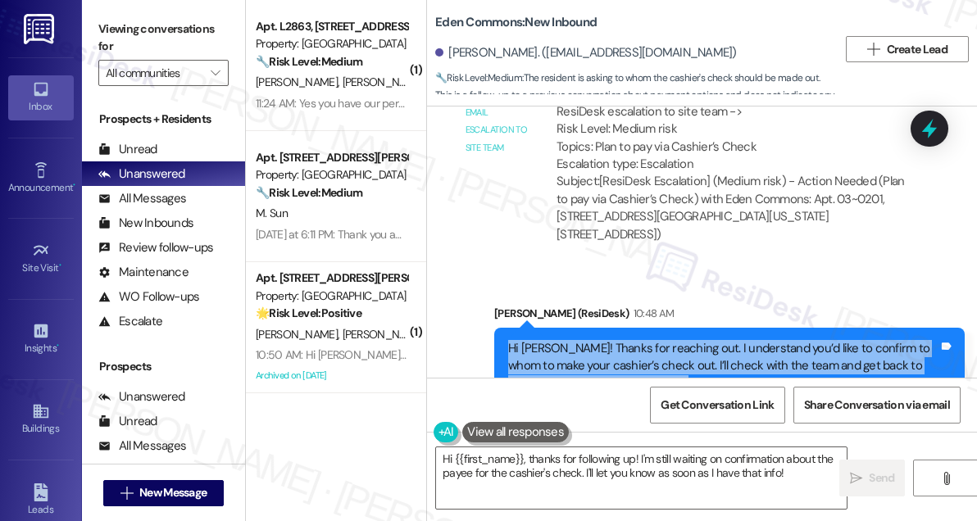
scroll to position [27355, 0]
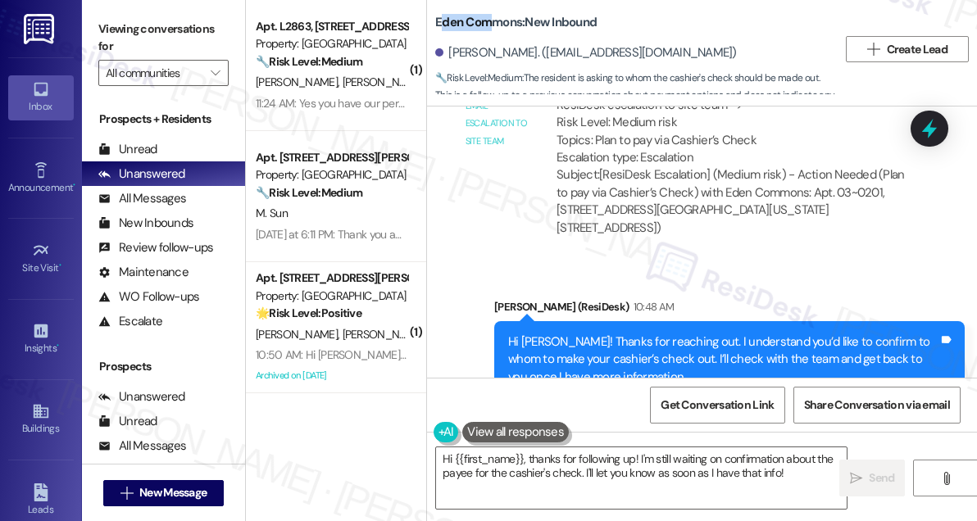
drag, startPoint x: 442, startPoint y: 23, endPoint x: 489, endPoint y: 21, distance: 47.6
click at [489, 21] on b "Eden Commons: New Inbound" at bounding box center [515, 22] width 161 height 17
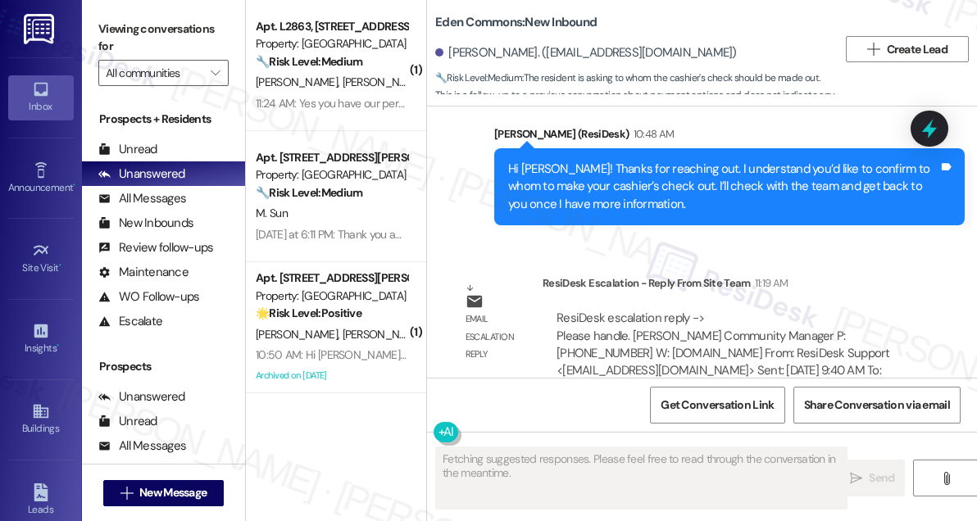
scroll to position [27539, 0]
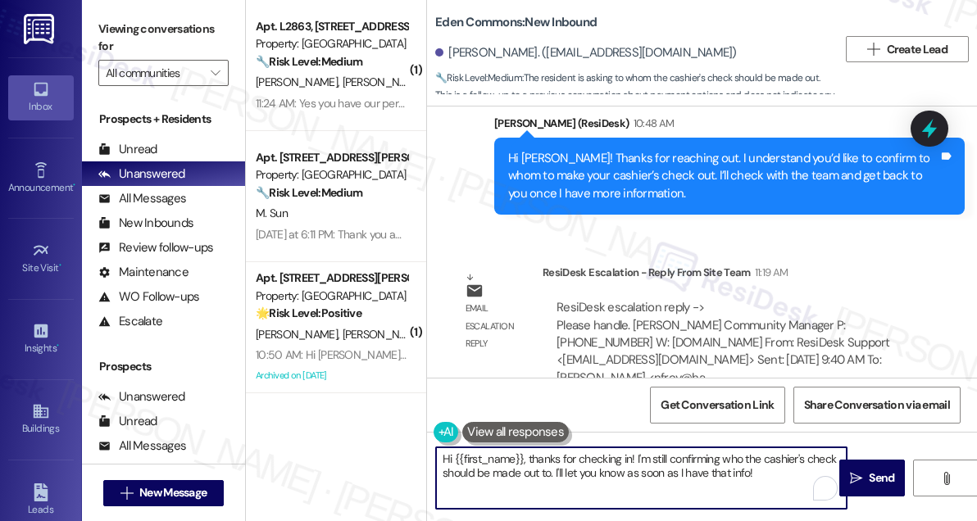
drag, startPoint x: 754, startPoint y: 474, endPoint x: 526, endPoint y: 454, distance: 228.7
click at [526, 454] on textarea "Hi {{first_name}}, thanks for checking in! I'm still confirming who the cashier…" at bounding box center [641, 477] width 411 height 61
paste textarea "Checks and money orders are made payable to THC YT VENTURES LLC."
click at [529, 457] on textarea "Hi {{first_name}}, Checks and money orders are made payable to THC YT VENTURES …" at bounding box center [641, 477] width 411 height 61
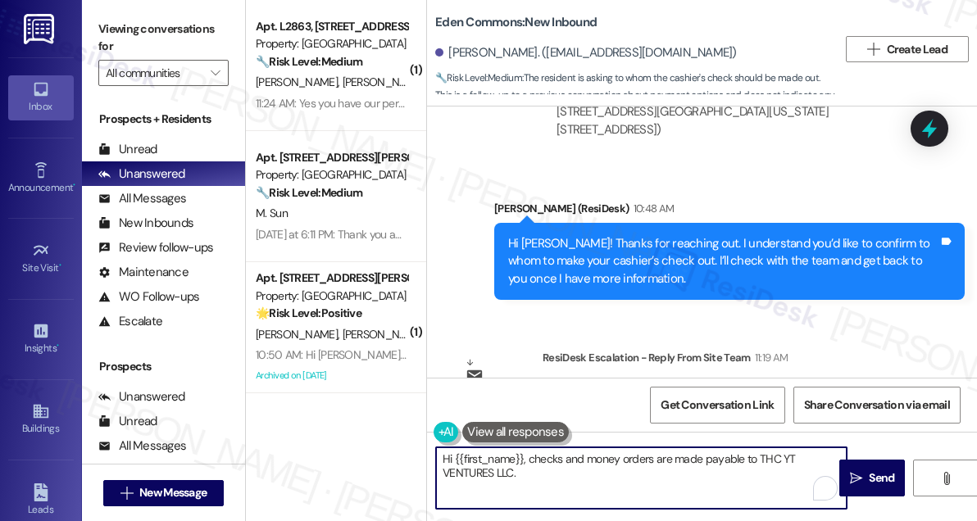
scroll to position [27391, 0]
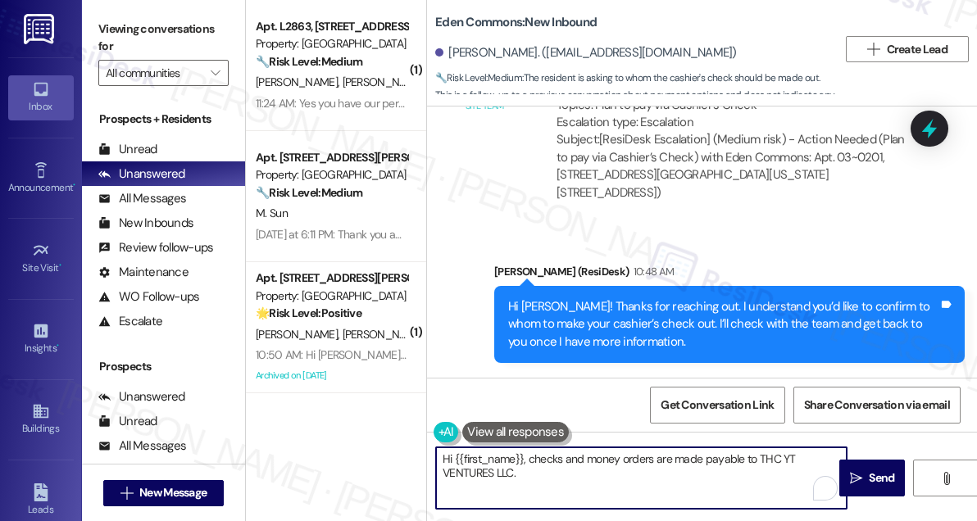
click at [526, 456] on textarea "Hi {{first_name}}, checks and money orders are made payable to THC YT VENTURES …" at bounding box center [641, 477] width 411 height 61
drag, startPoint x: 655, startPoint y: 458, endPoint x: 546, endPoint y: 461, distance: 109.0
click at [546, 461] on textarea "Hi {{first_name}}, just checked with the team! Checks and money orders are made…" at bounding box center [641, 477] width 411 height 61
drag, startPoint x: 547, startPoint y: 461, endPoint x: 620, endPoint y: 454, distance: 73.3
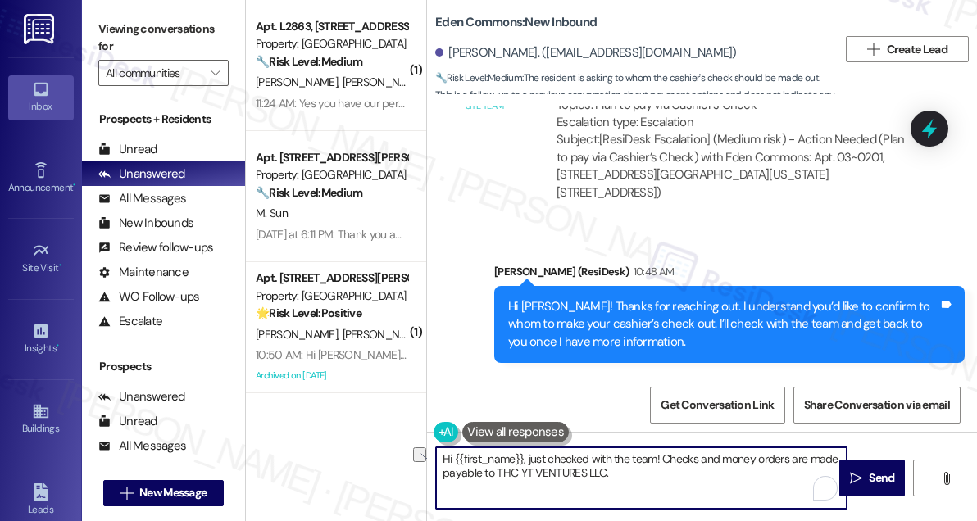
click at [620, 454] on textarea "Hi {{first_name}}, just checked with the team! Checks and money orders are made…" at bounding box center [641, 477] width 411 height 61
click at [670, 471] on textarea "Hi {{first_name}}, just got an update from the team! Checks and money orders ar…" at bounding box center [641, 477] width 411 height 61
click at [546, 454] on textarea "Hi {{first_name}}, just got an update from the team! Checks and money orders ar…" at bounding box center [641, 477] width 411 height 61
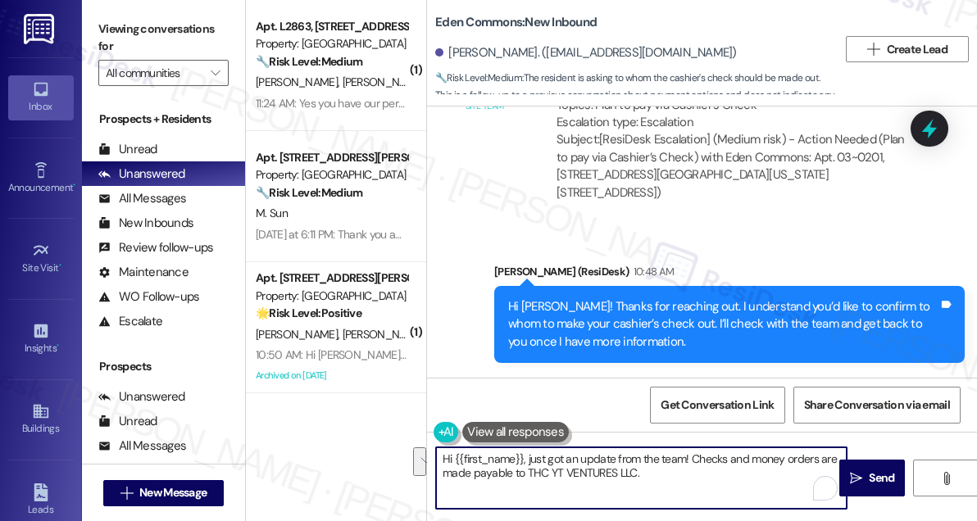
click at [697, 461] on textarea "Hi {{first_name}}, just got an update from the team! Checks and money orders ar…" at bounding box center [641, 477] width 411 height 61
click at [692, 472] on textarea "Hi {{first_name}}, just got an update from the team! Checks and money orders ar…" at bounding box center [641, 477] width 411 height 61
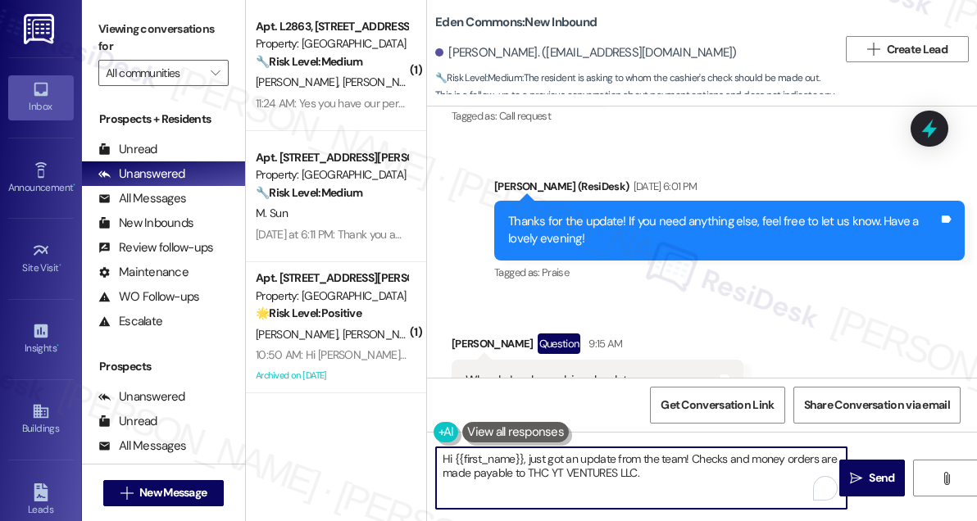
scroll to position [26869, 0]
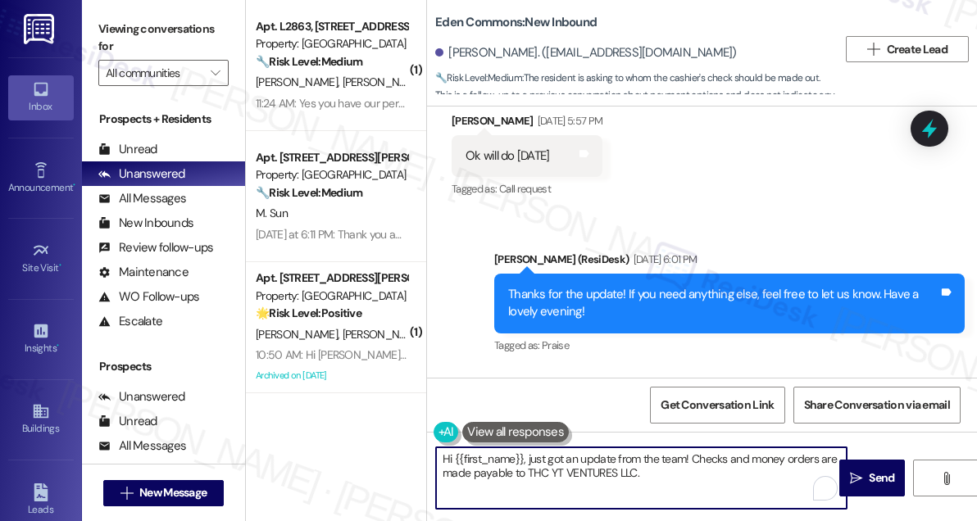
click at [600, 468] on textarea "Hi {{first_name}}, just got an update from the team! Checks and money orders ar…" at bounding box center [641, 477] width 411 height 61
click at [694, 483] on textarea "Hi {{first_name}}, just got an update from the team! Checks and money orders ar…" at bounding box center [641, 477] width 411 height 61
click at [725, 462] on textarea "Hi {{first_name}}, just got an update from the team! Checks and money orders ar…" at bounding box center [641, 477] width 411 height 61
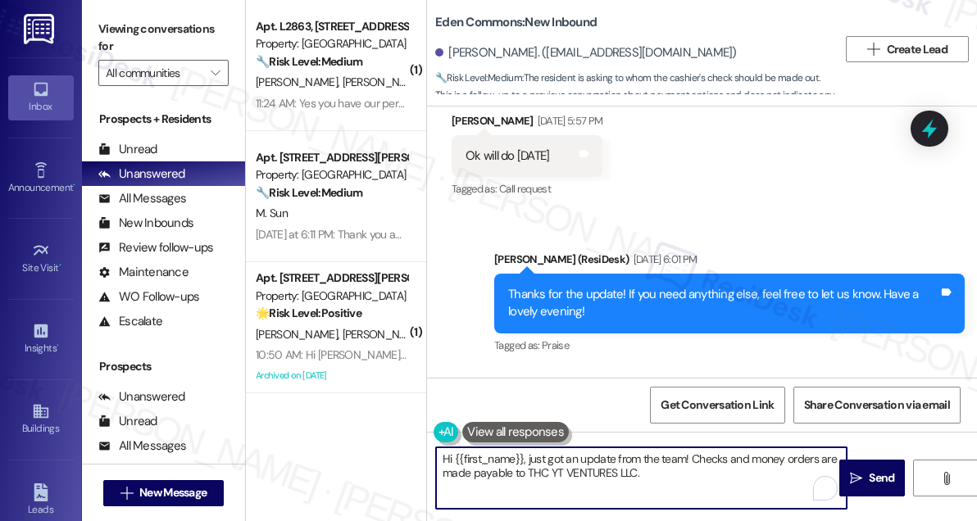
click at [725, 462] on textarea "Hi {{first_name}}, just got an update from the team! Checks and money orders ar…" at bounding box center [641, 477] width 411 height 61
click at [709, 472] on textarea "Hi {{first_name}}, just got an update from the team! Checks and money orders ar…" at bounding box center [641, 477] width 411 height 61
click at [722, 474] on textarea "Hi {{first_name}}, just got an update from the team! Checks and money orders ar…" at bounding box center [641, 477] width 411 height 61
type textarea "Hi {{first_name}}, just got an update from the team! Checks and money orders ar…"
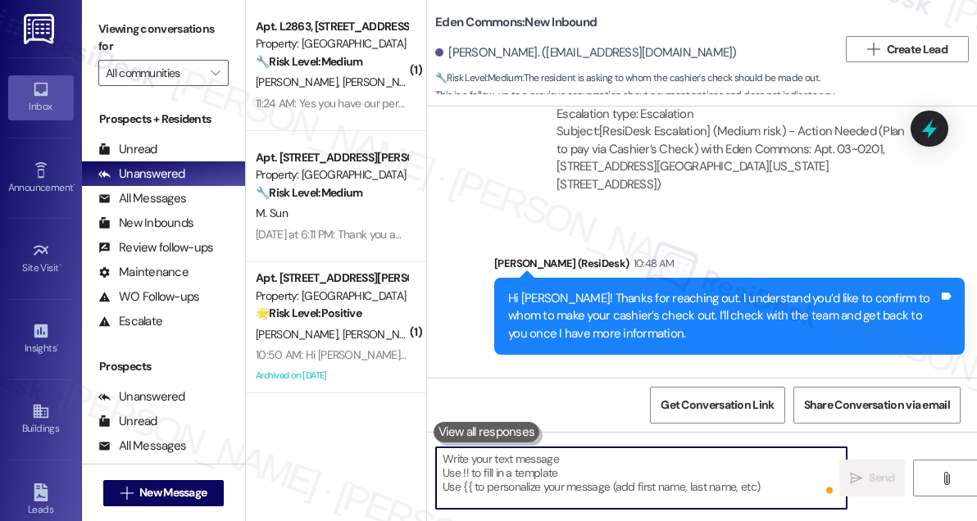
scroll to position [27539, 0]
